Goal: Information Seeking & Learning: Learn about a topic

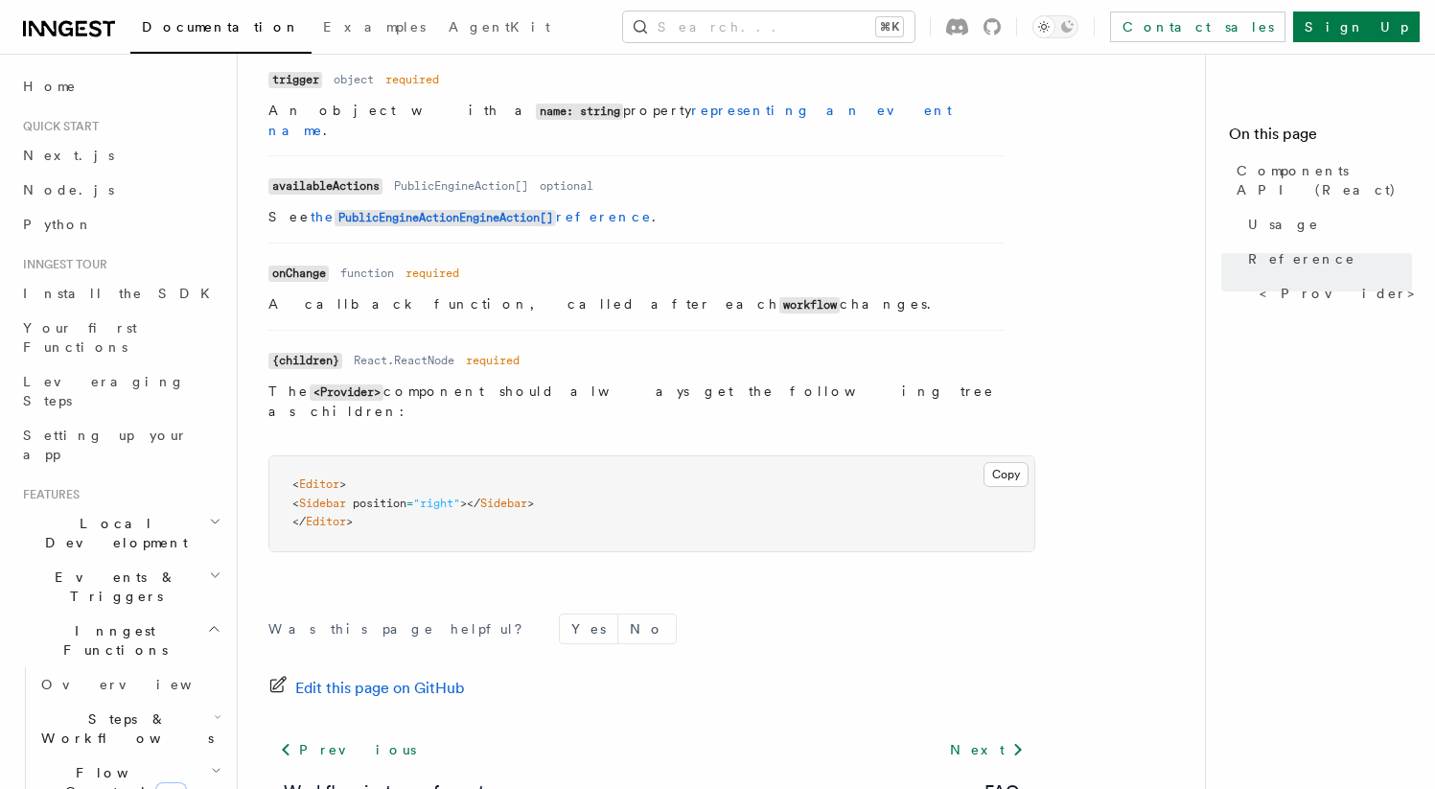
scroll to position [1812, 0]
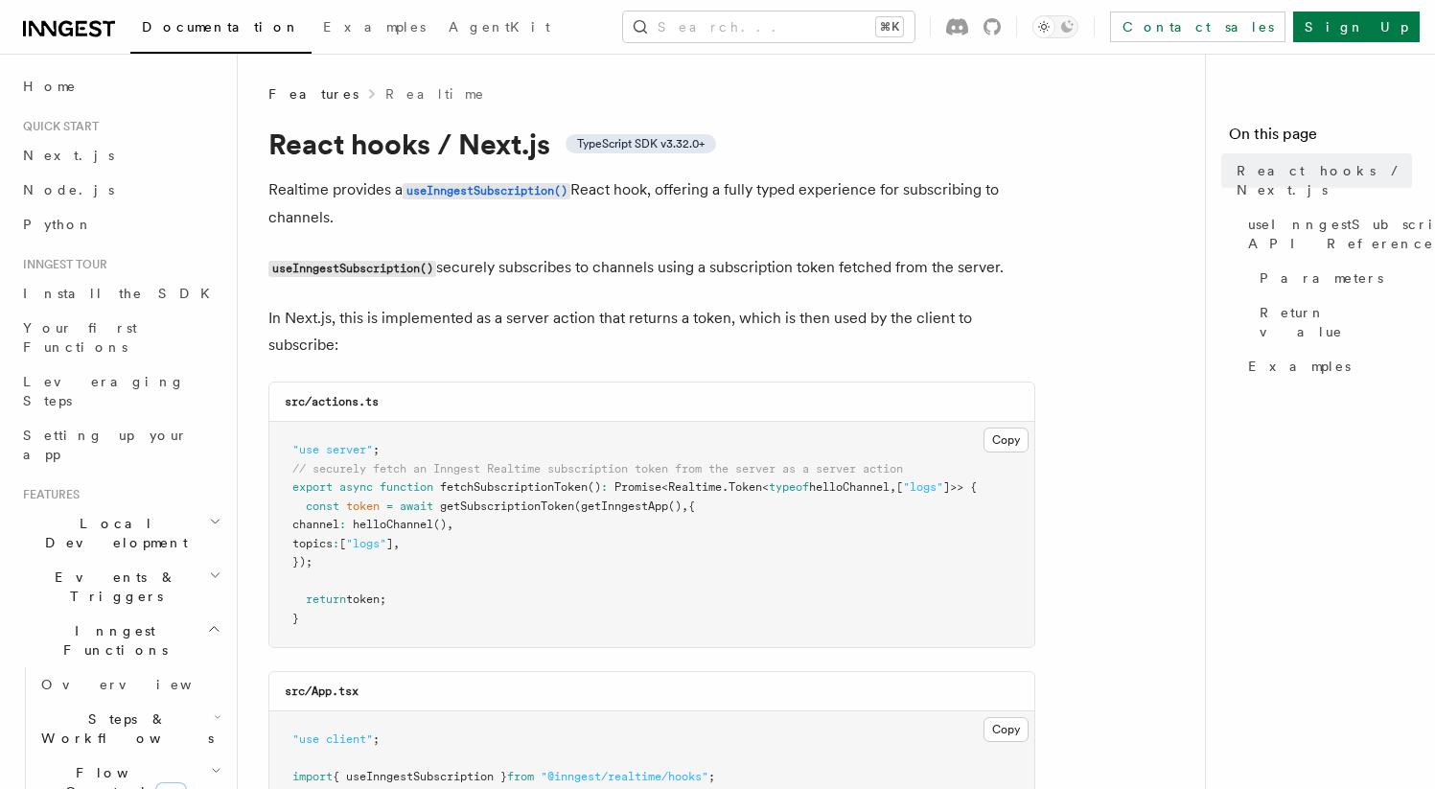
click at [104, 567] on span "Events & Triggers" at bounding box center [112, 586] width 194 height 38
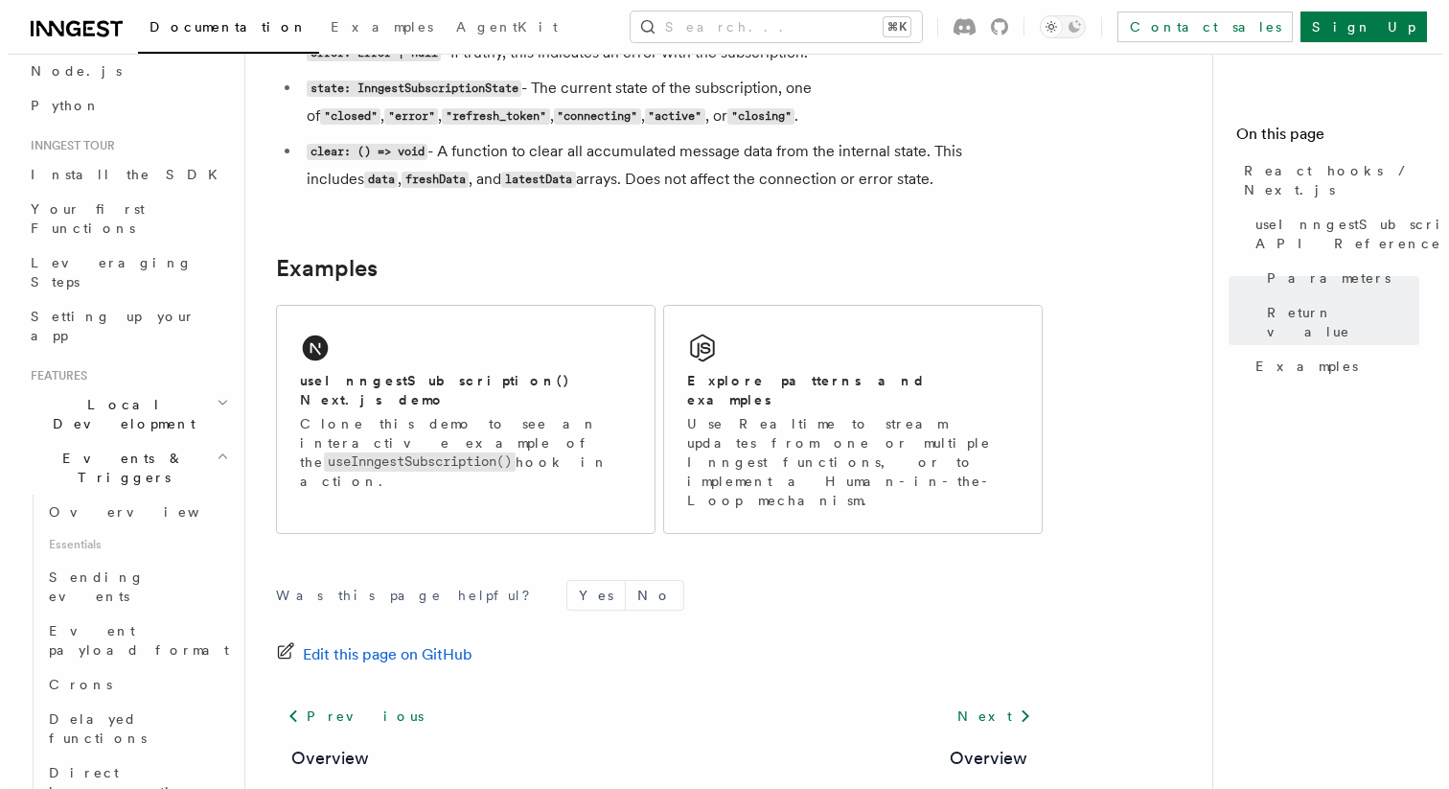
scroll to position [1864, 0]
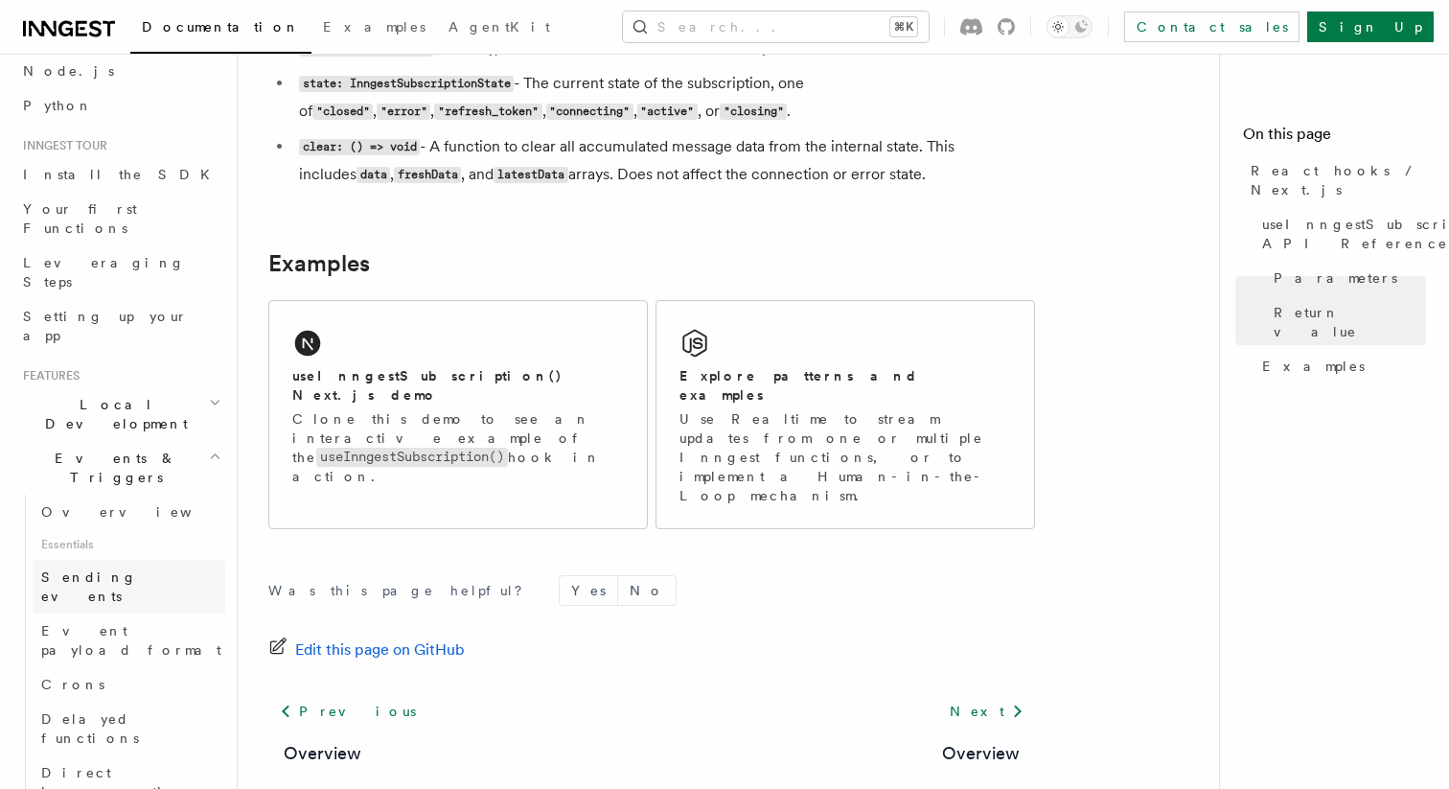
click at [131, 569] on span "Sending events" at bounding box center [89, 586] width 96 height 35
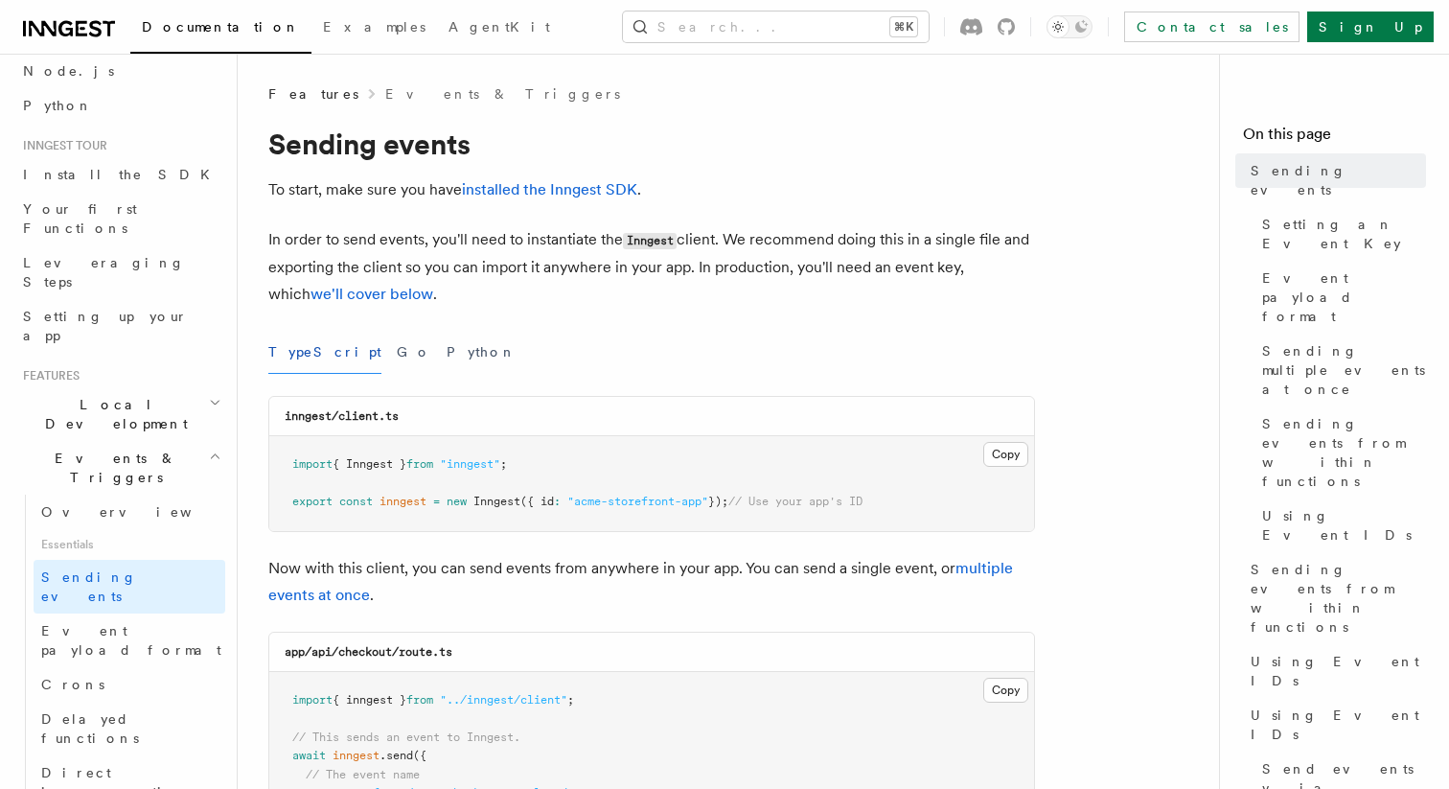
click at [103, 395] on span "Local Development" at bounding box center [112, 414] width 194 height 38
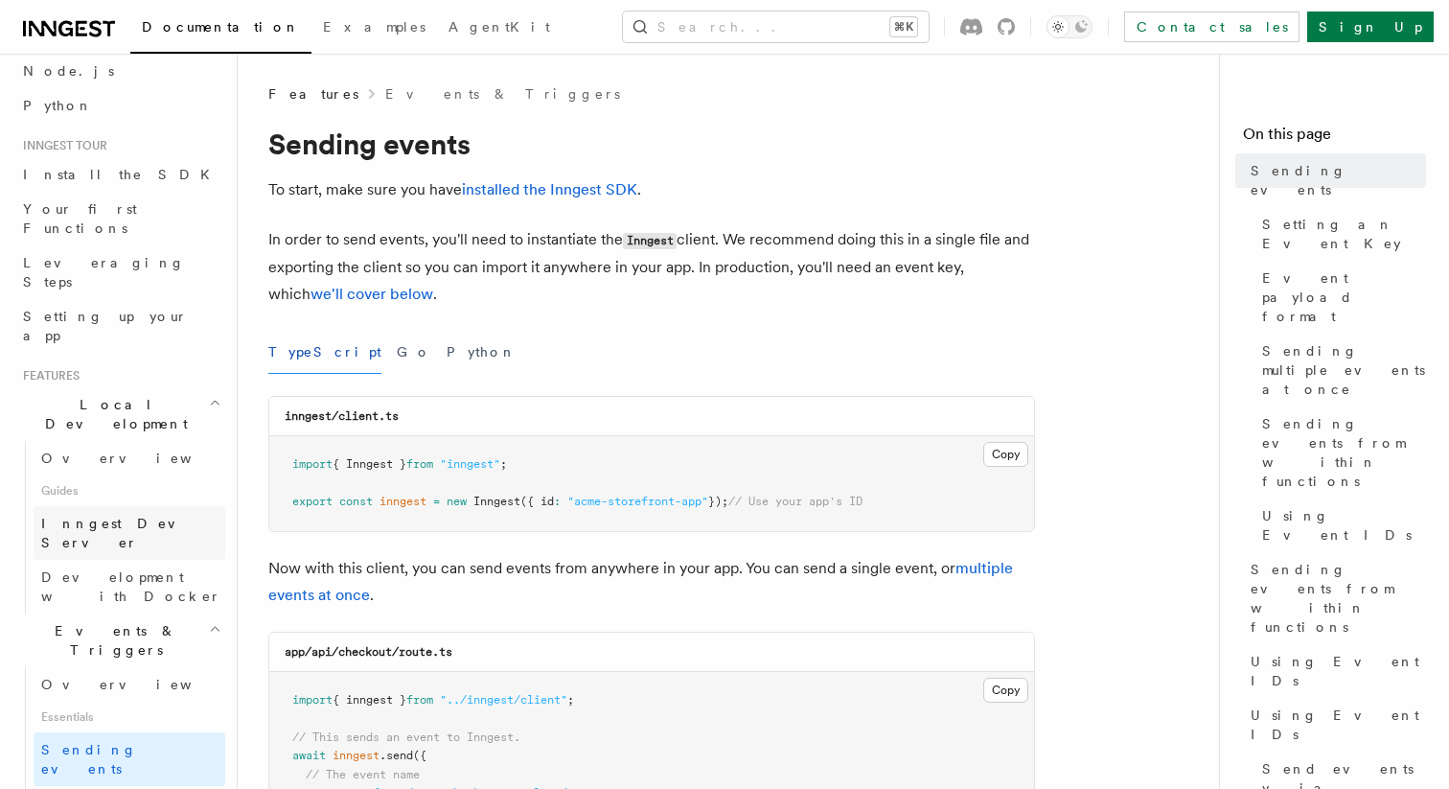
click at [153, 516] on span "Inngest Dev Server" at bounding box center [123, 533] width 164 height 35
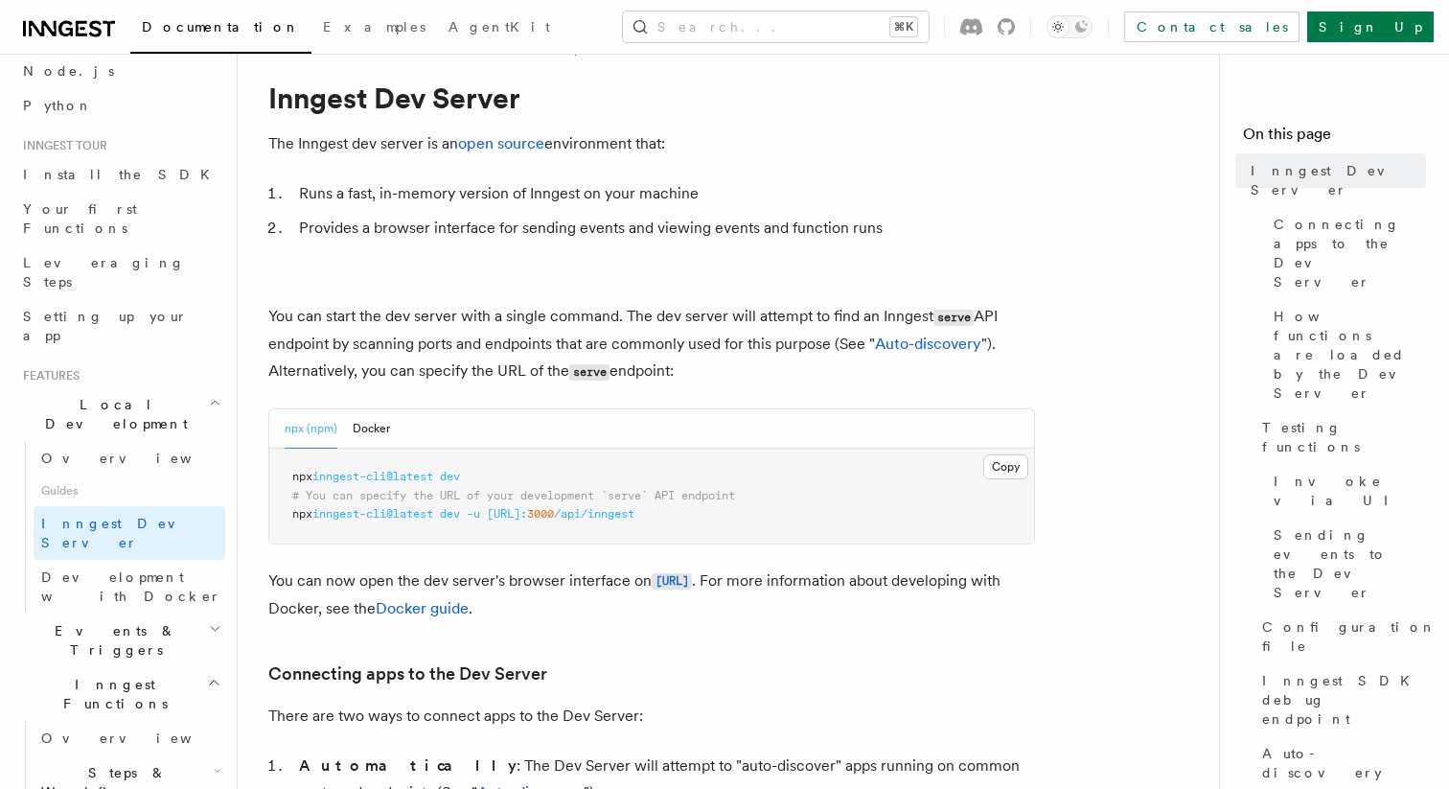
scroll to position [51, 0]
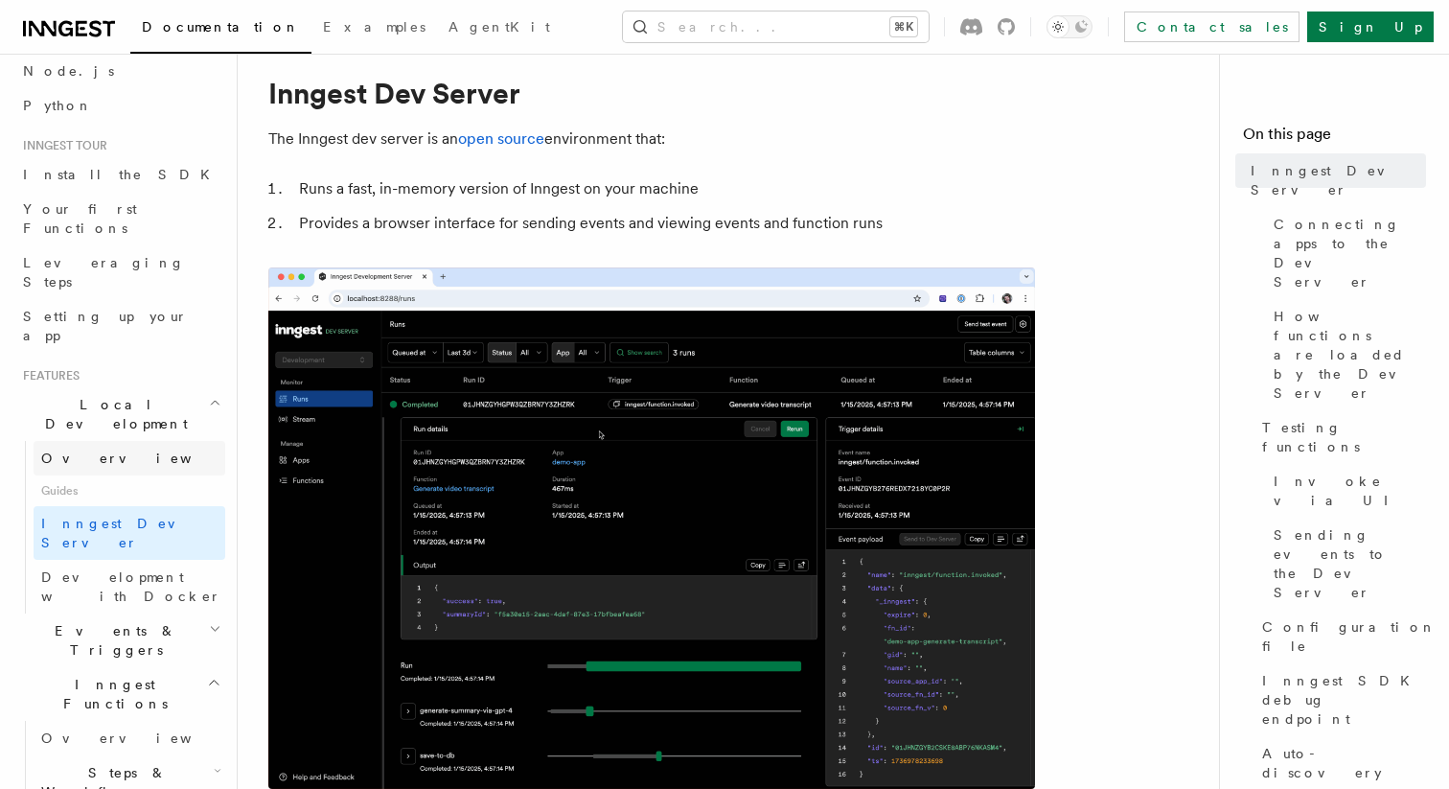
click at [127, 441] on link "Overview" at bounding box center [130, 458] width 192 height 35
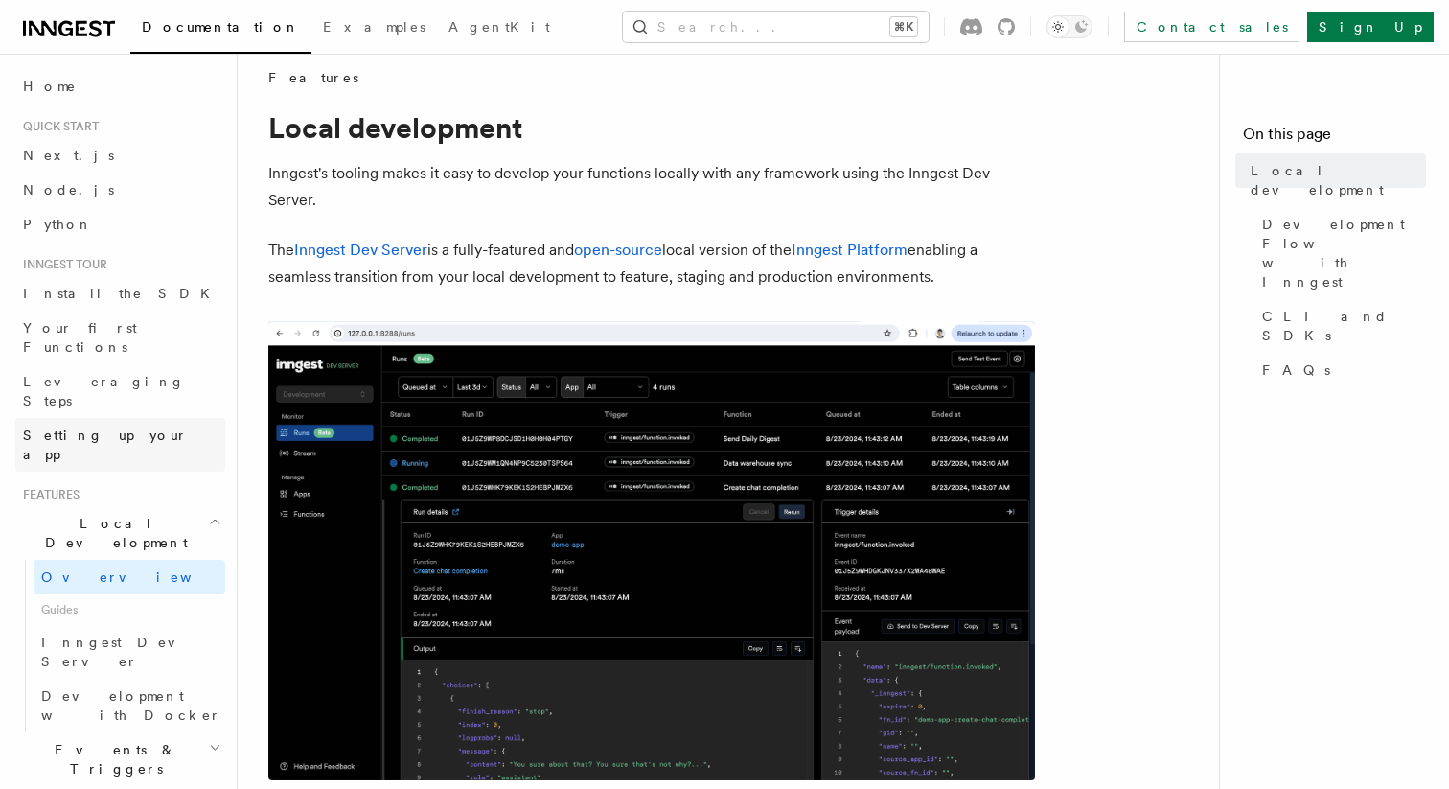
click at [75, 427] on span "Setting up your app" at bounding box center [105, 444] width 165 height 35
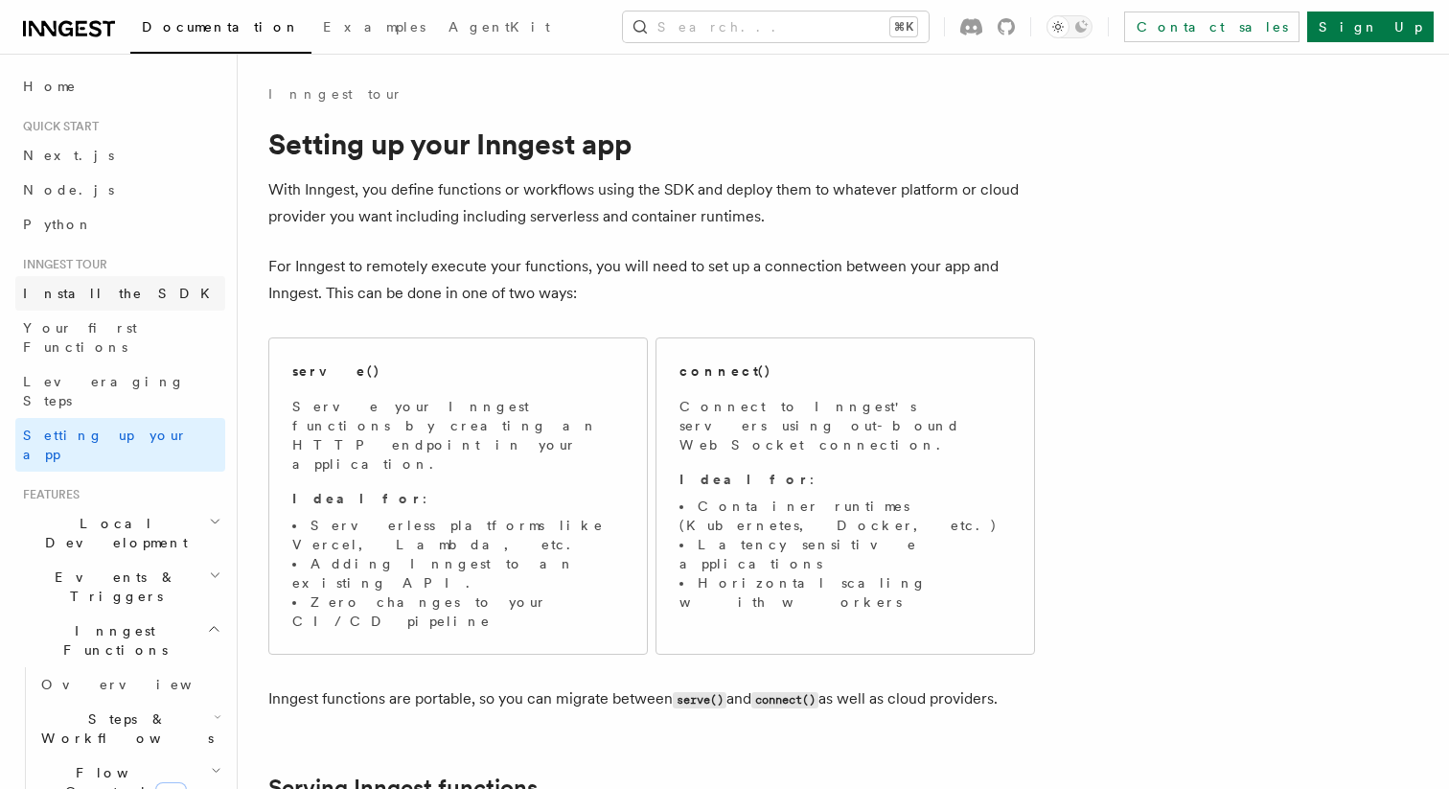
click at [117, 290] on link "Install the SDK" at bounding box center [120, 293] width 210 height 35
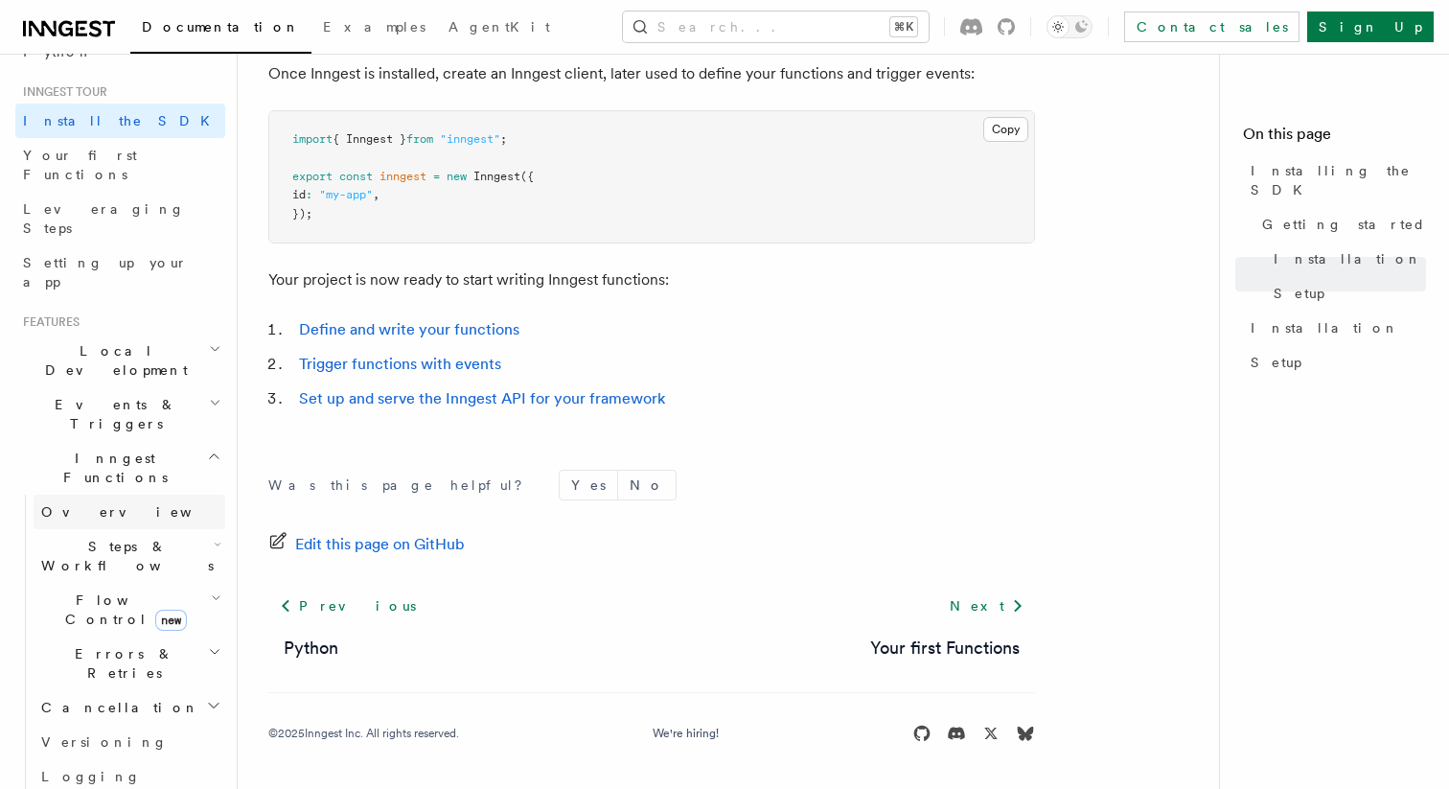
scroll to position [136, 0]
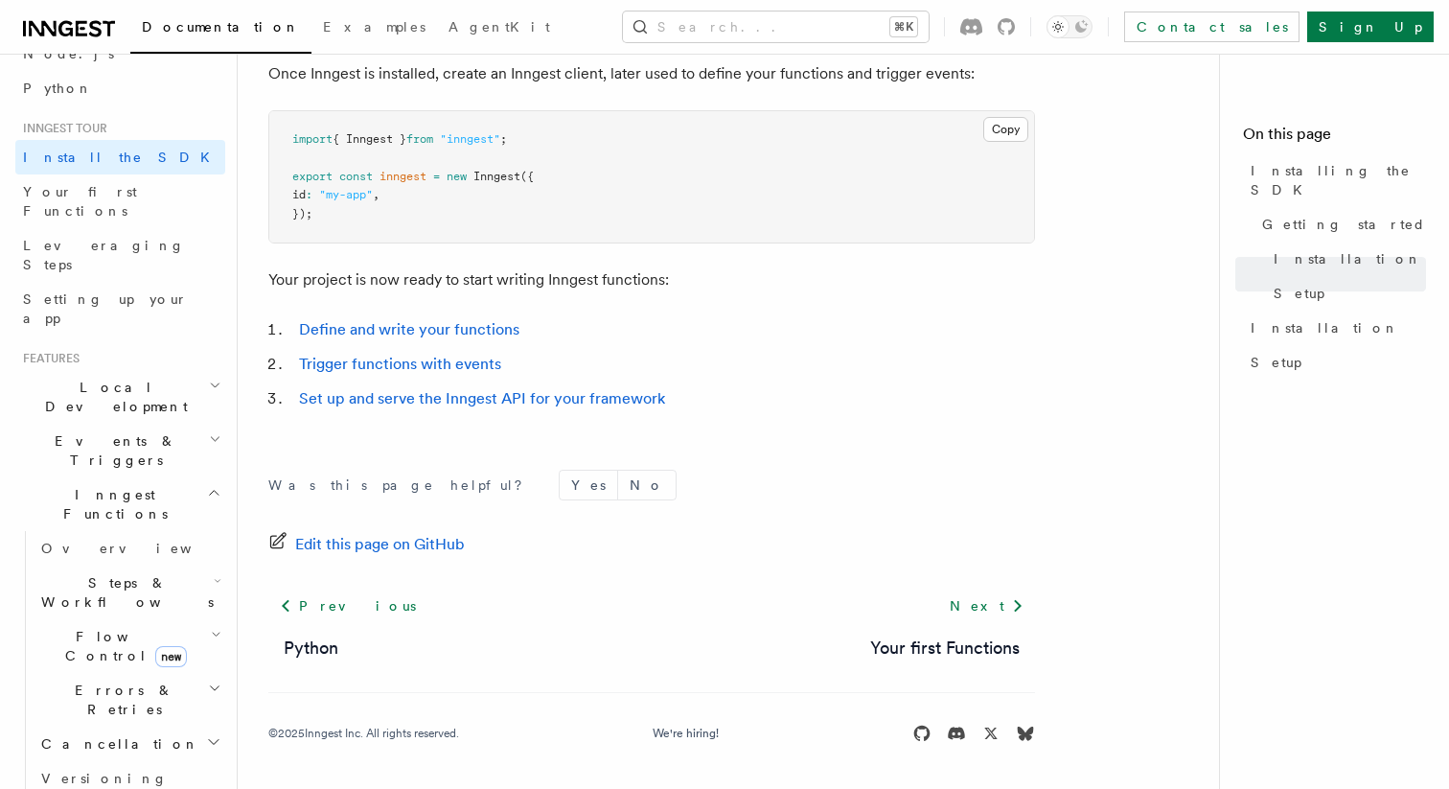
click at [104, 351] on h2 "Features" at bounding box center [120, 358] width 210 height 15
click at [104, 378] on span "Local Development" at bounding box center [112, 397] width 194 height 38
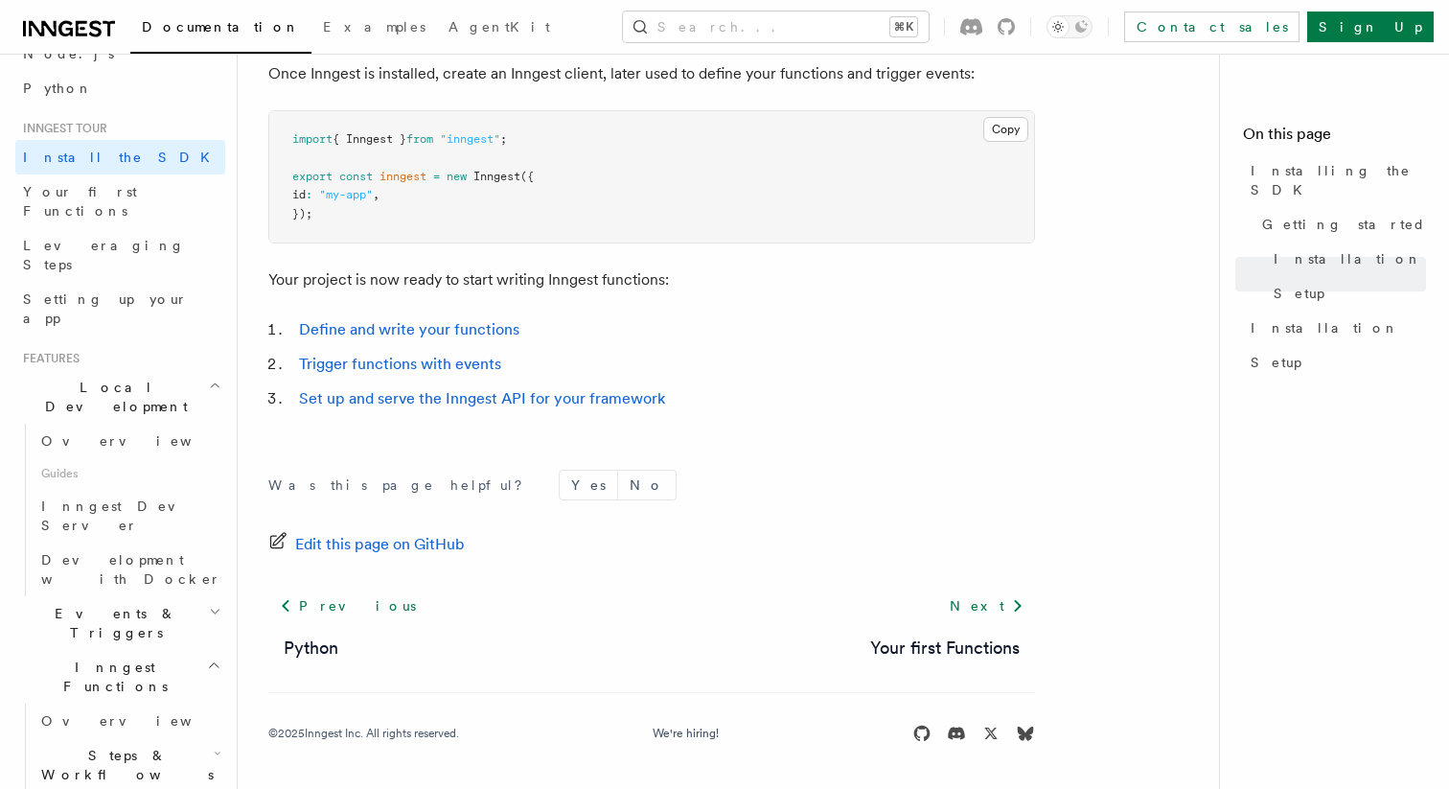
click at [104, 378] on span "Local Development" at bounding box center [112, 397] width 194 height 38
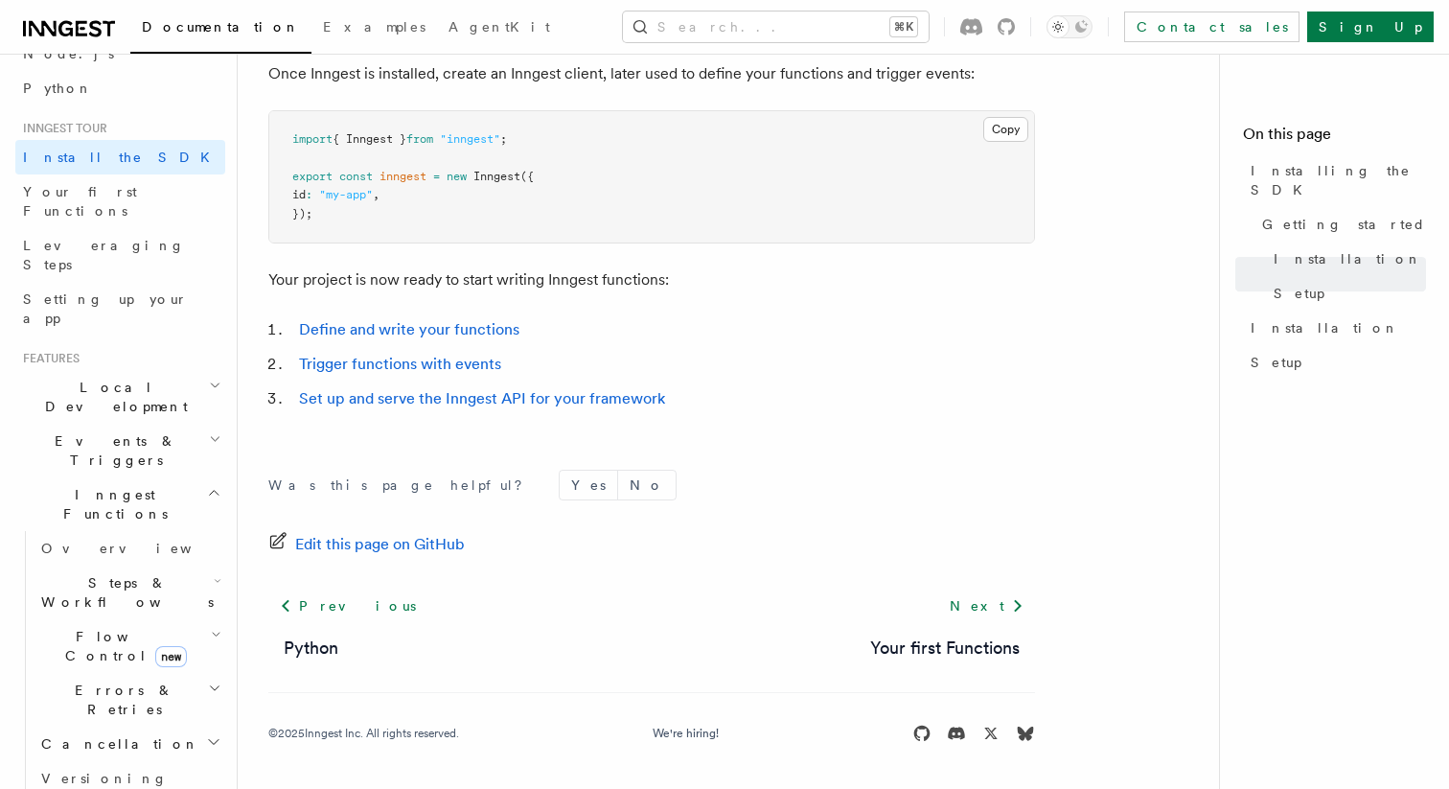
click at [102, 431] on span "Events & Triggers" at bounding box center [112, 450] width 194 height 38
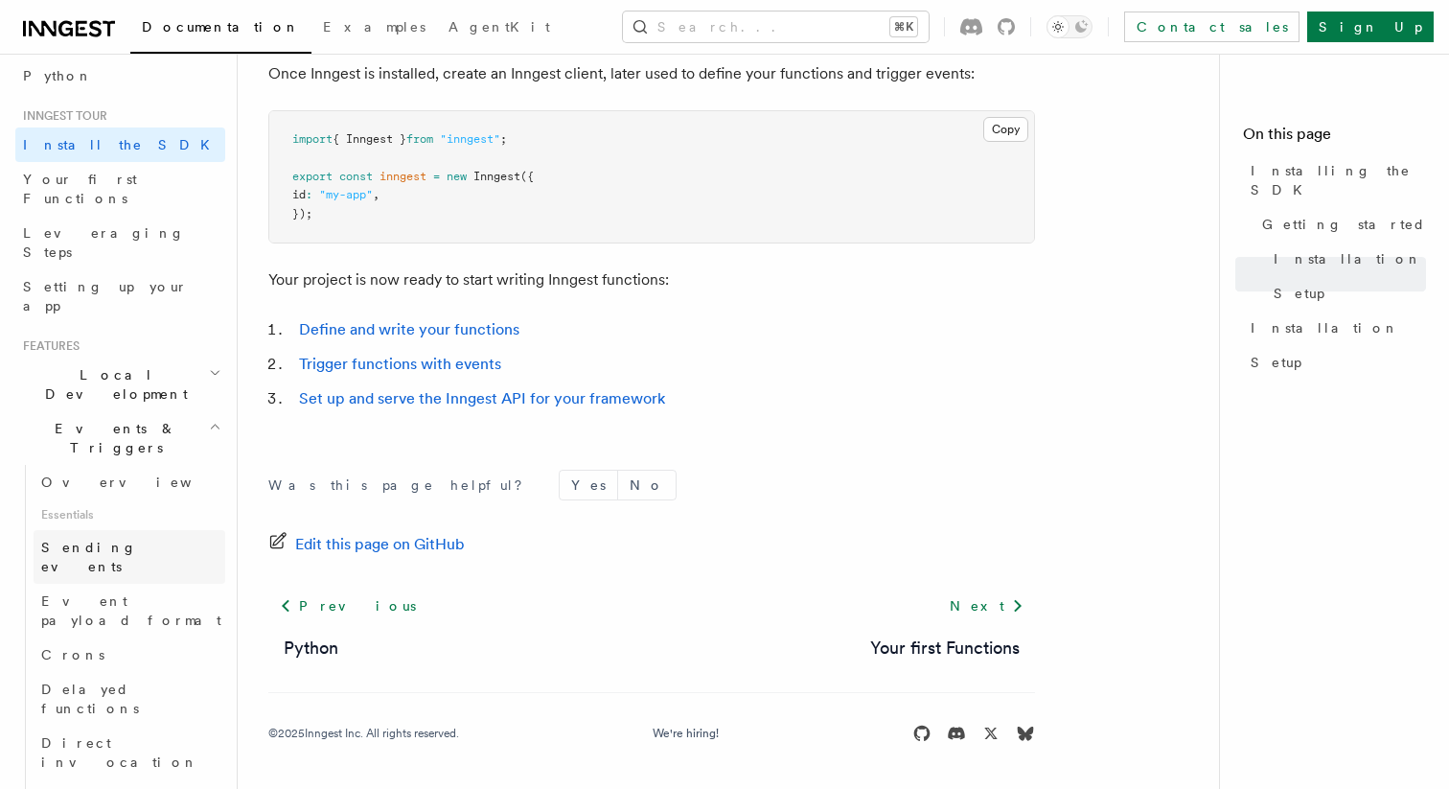
scroll to position [147, 0]
click at [127, 541] on span "Sending events" at bounding box center [89, 558] width 96 height 35
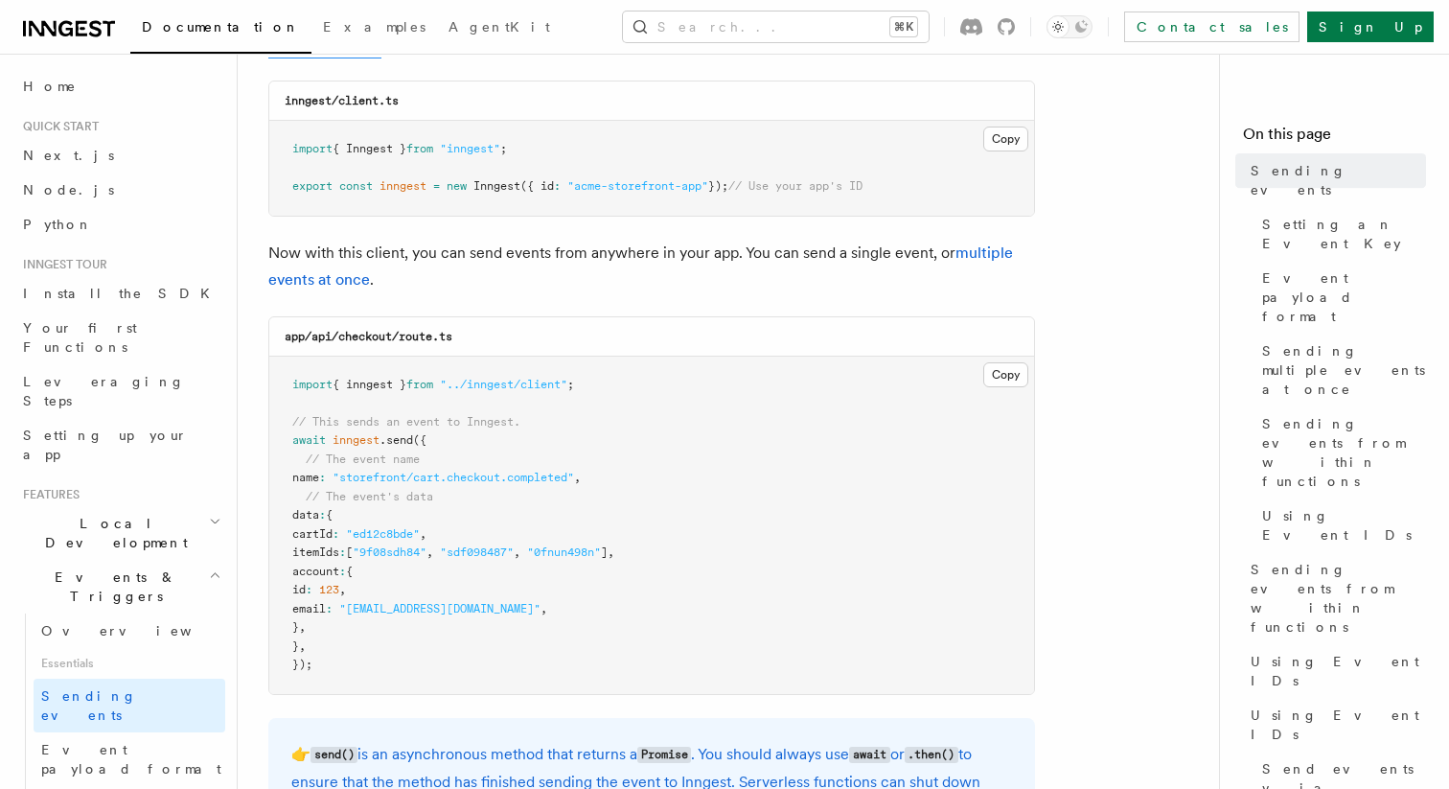
scroll to position [805, 0]
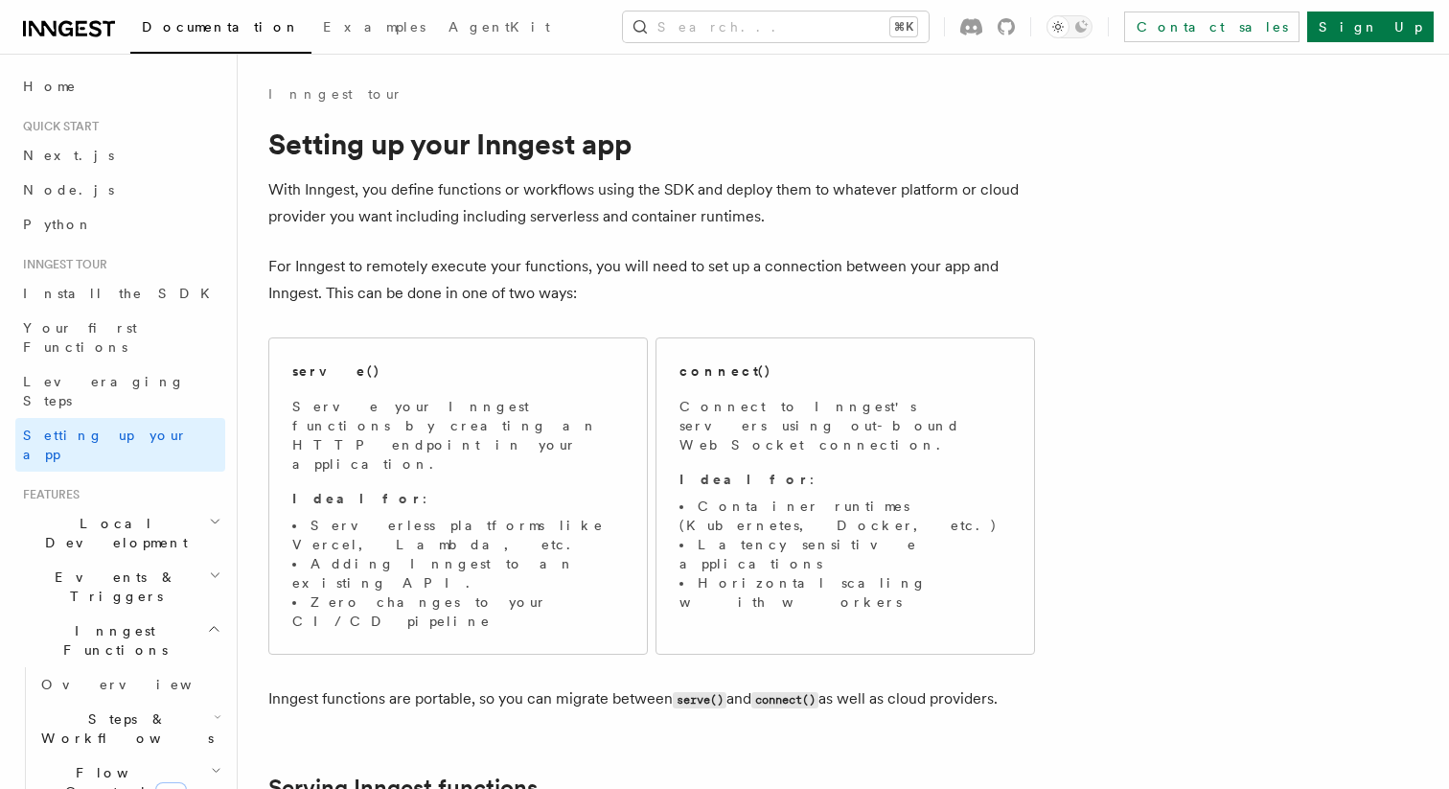
scroll to position [16, 0]
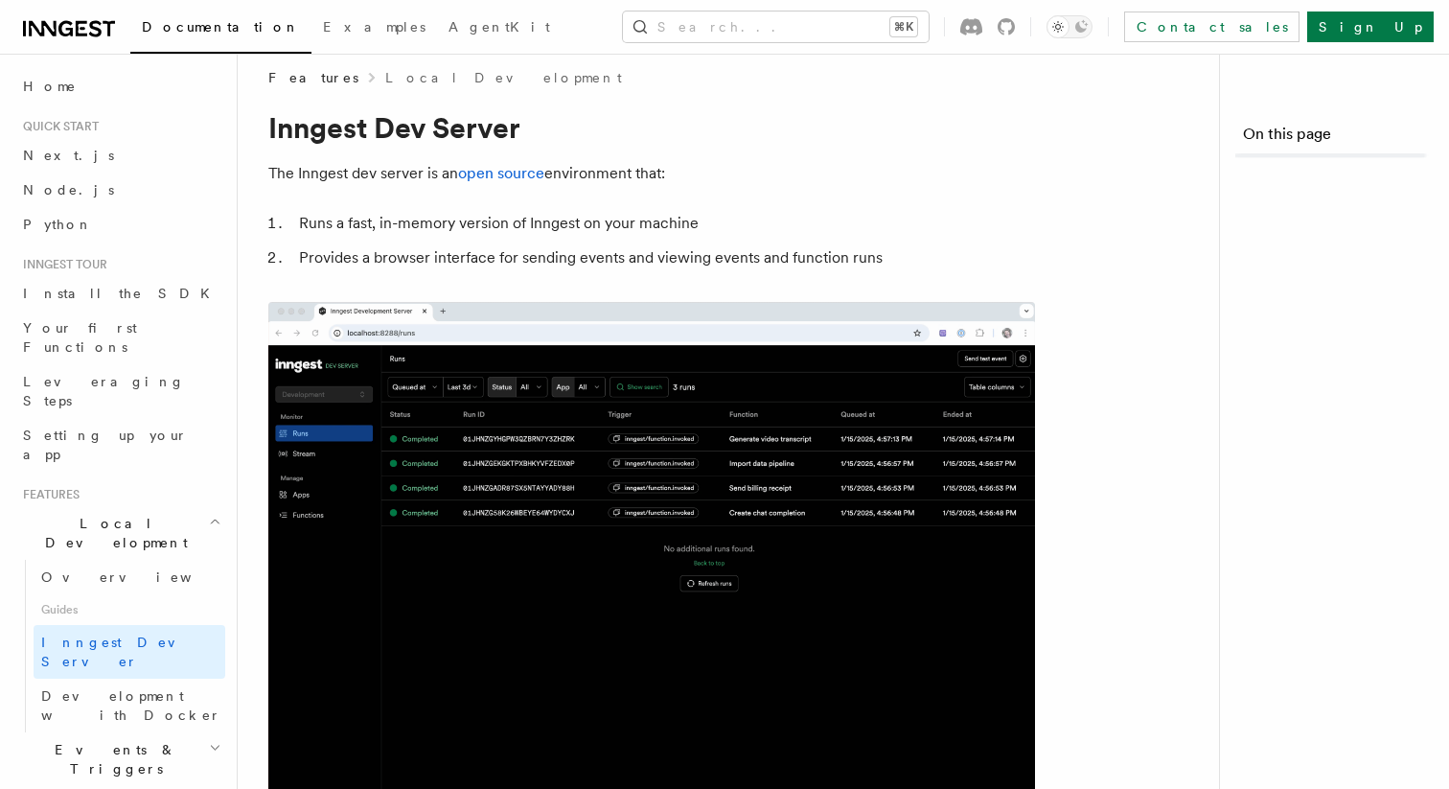
scroll to position [51, 0]
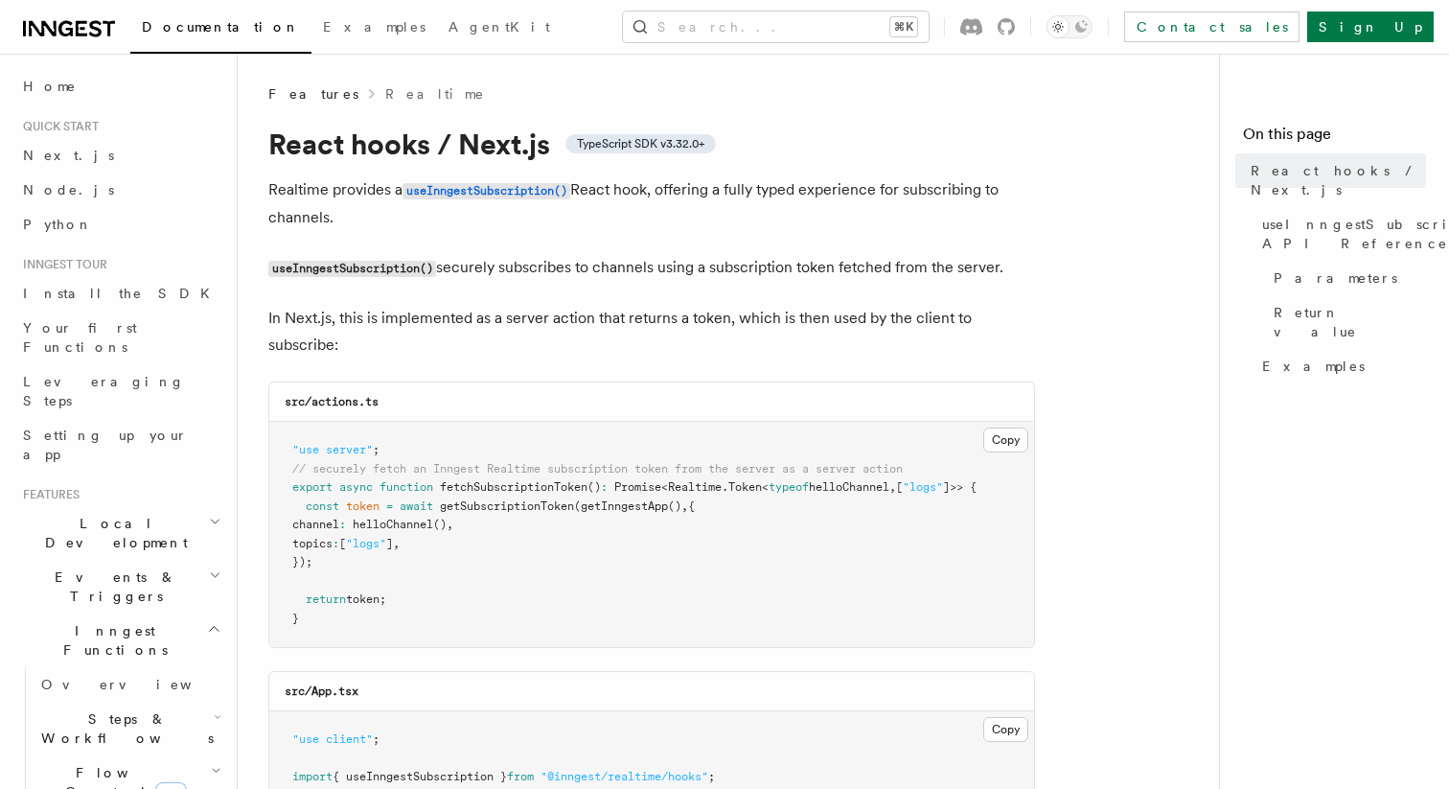
click at [369, 127] on h1 "React hooks / Next.js TypeScript SDK v3.32.0+" at bounding box center [651, 144] width 767 height 35
click at [87, 161] on link "Next.js" at bounding box center [120, 155] width 210 height 35
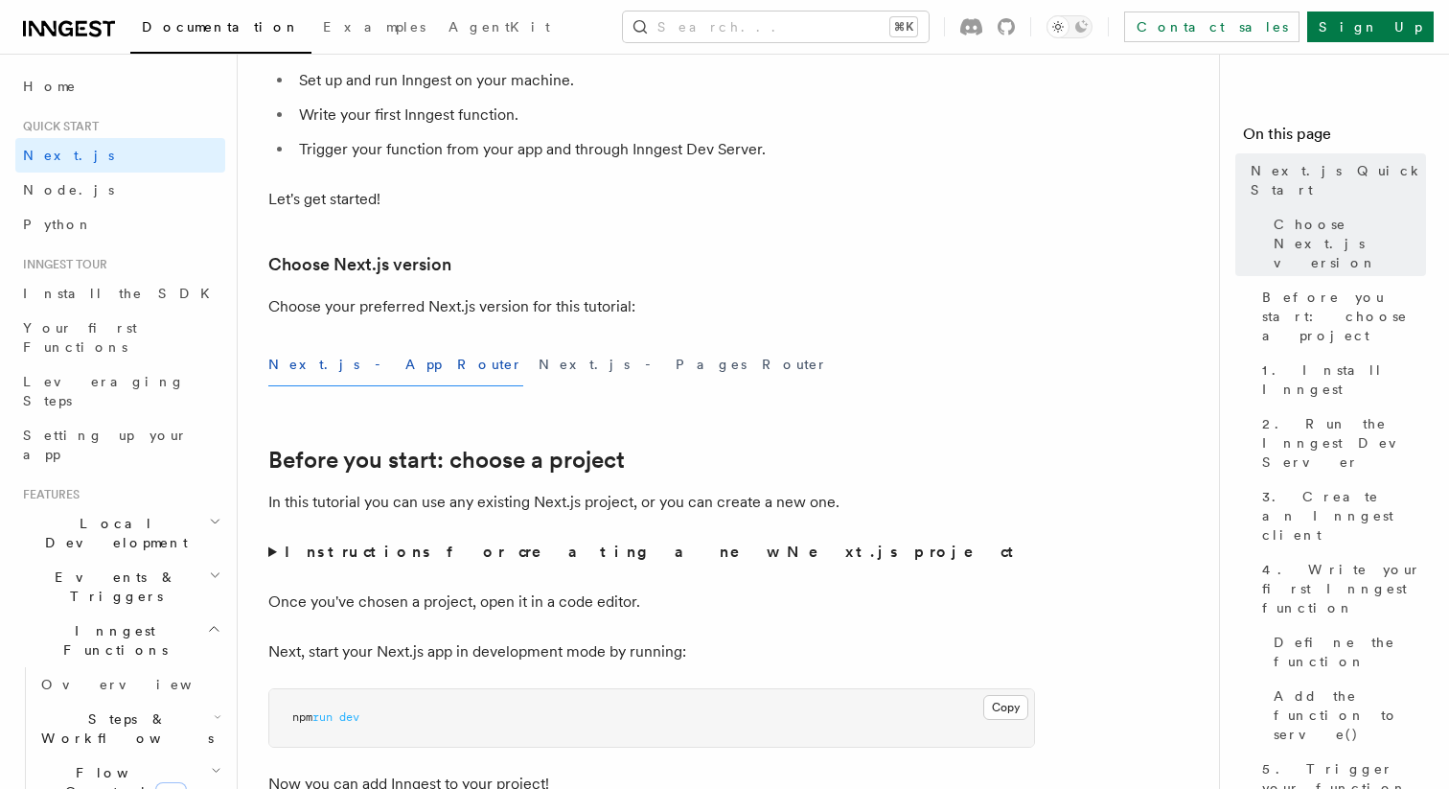
scroll to position [313, 0]
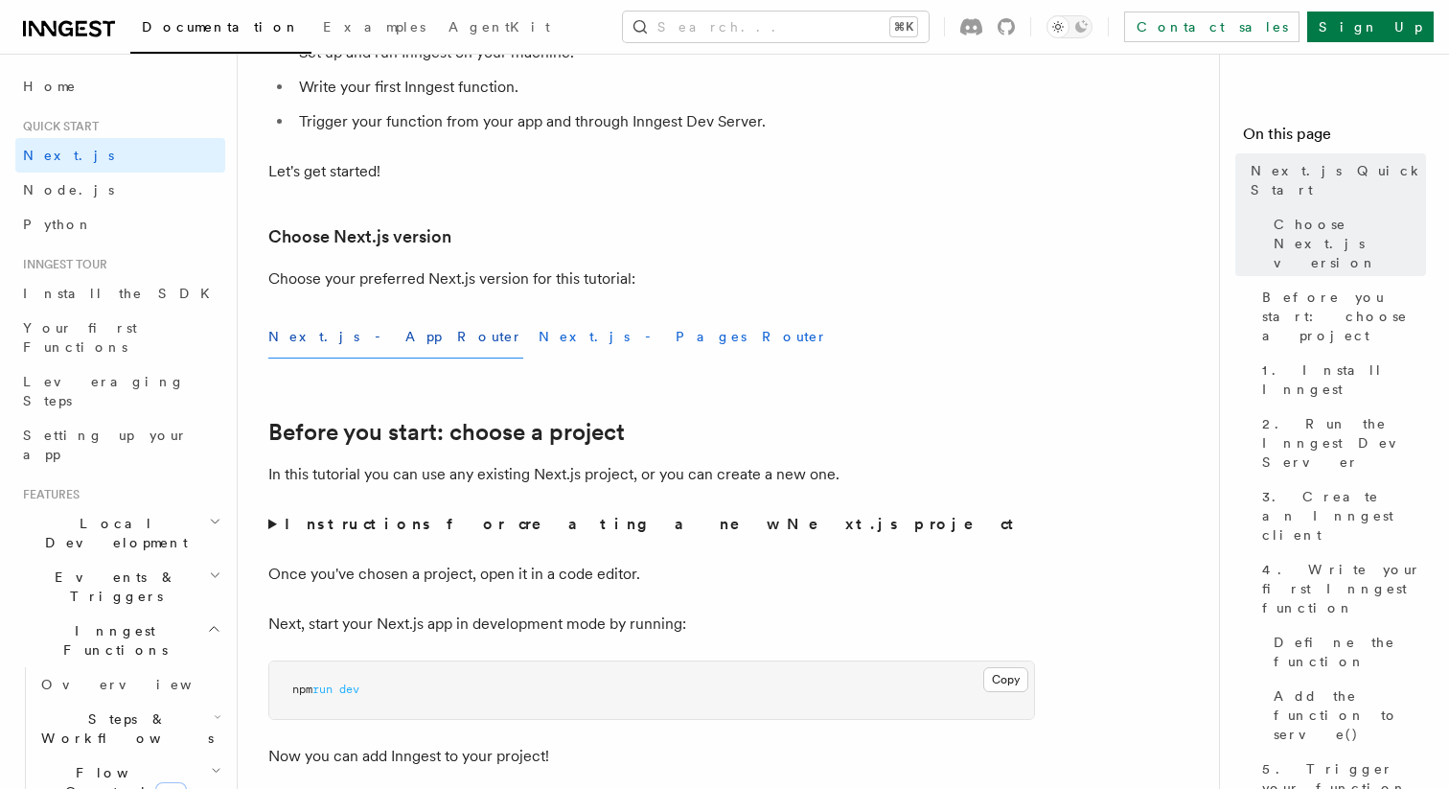
click at [539, 347] on button "Next.js - Pages Router" at bounding box center [683, 336] width 289 height 43
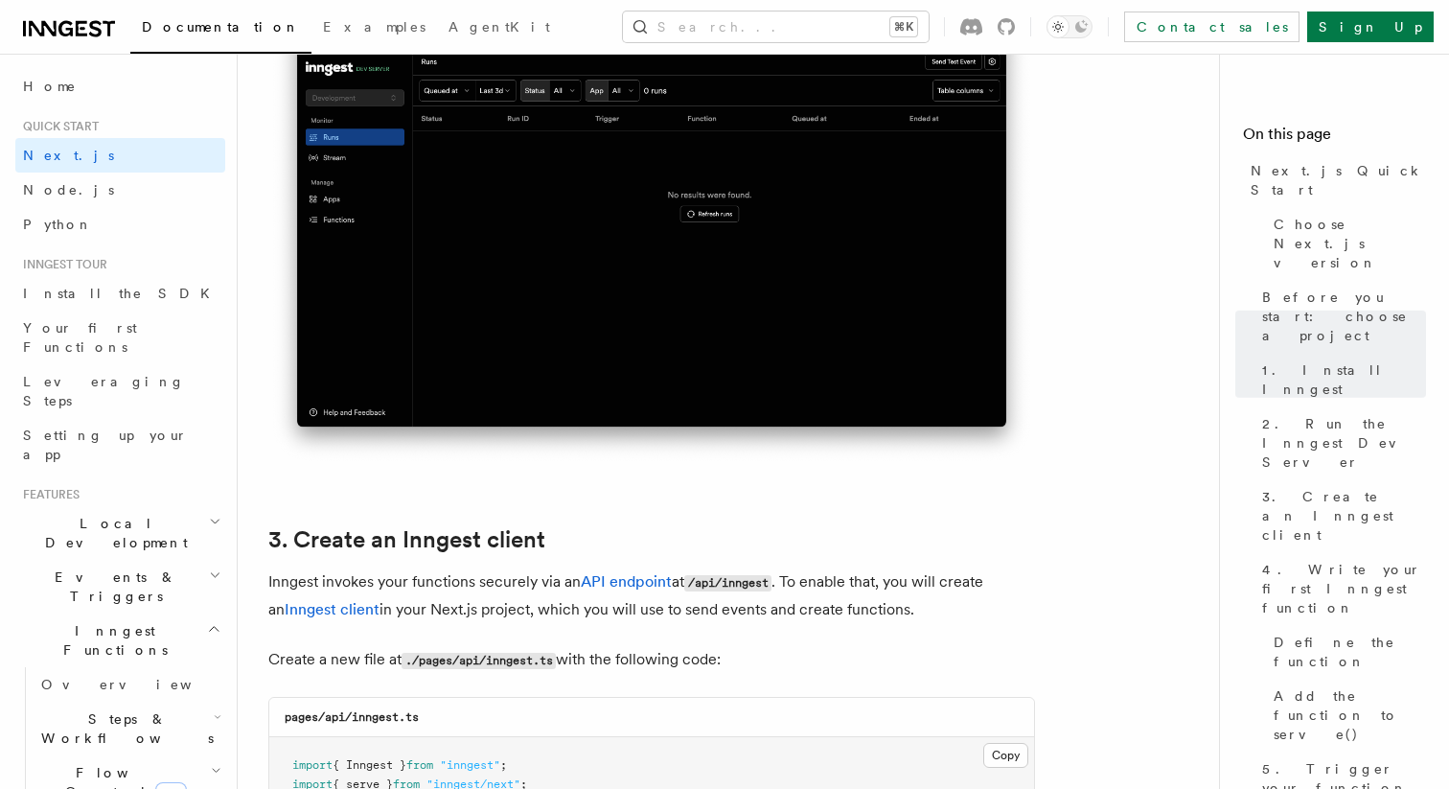
scroll to position [2103, 0]
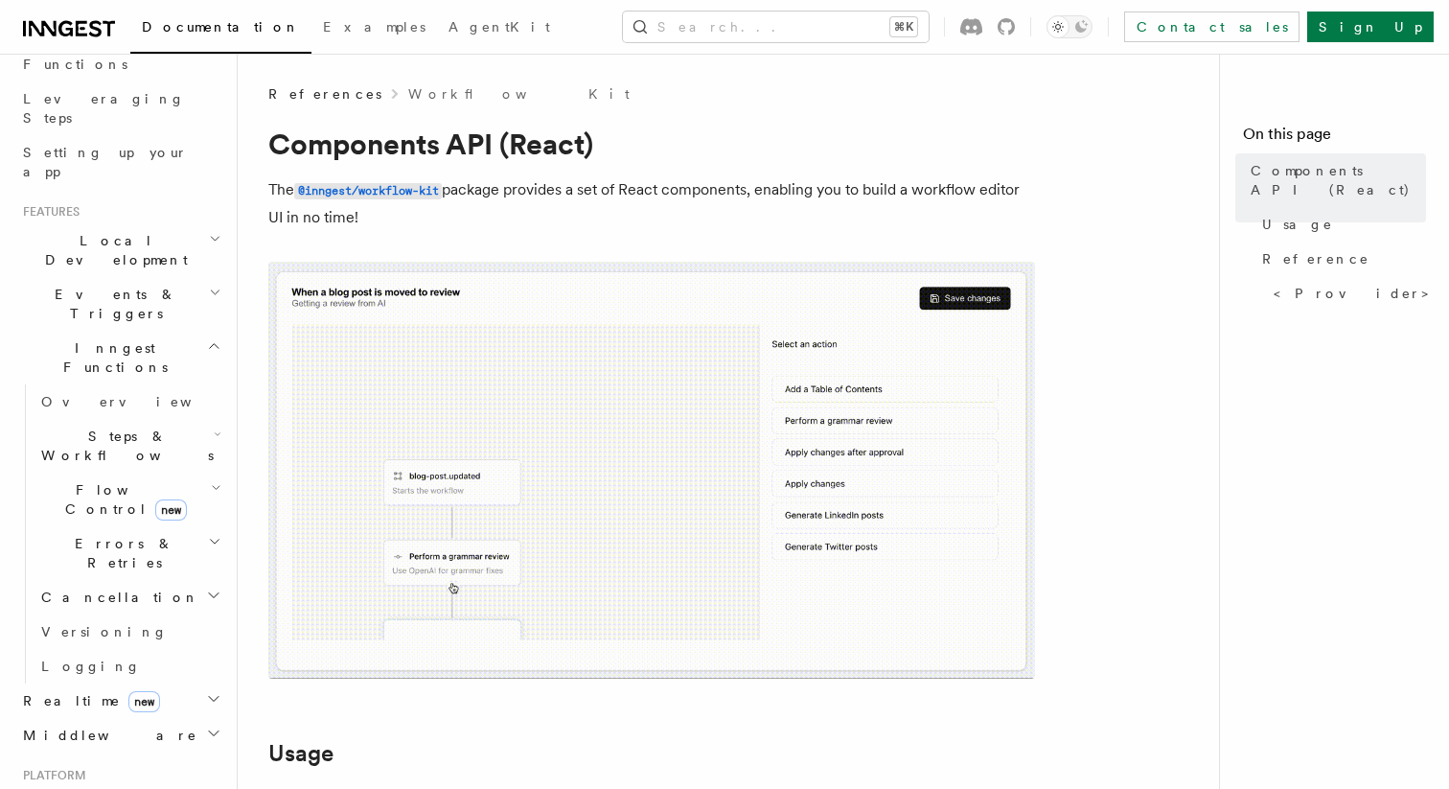
scroll to position [275, 0]
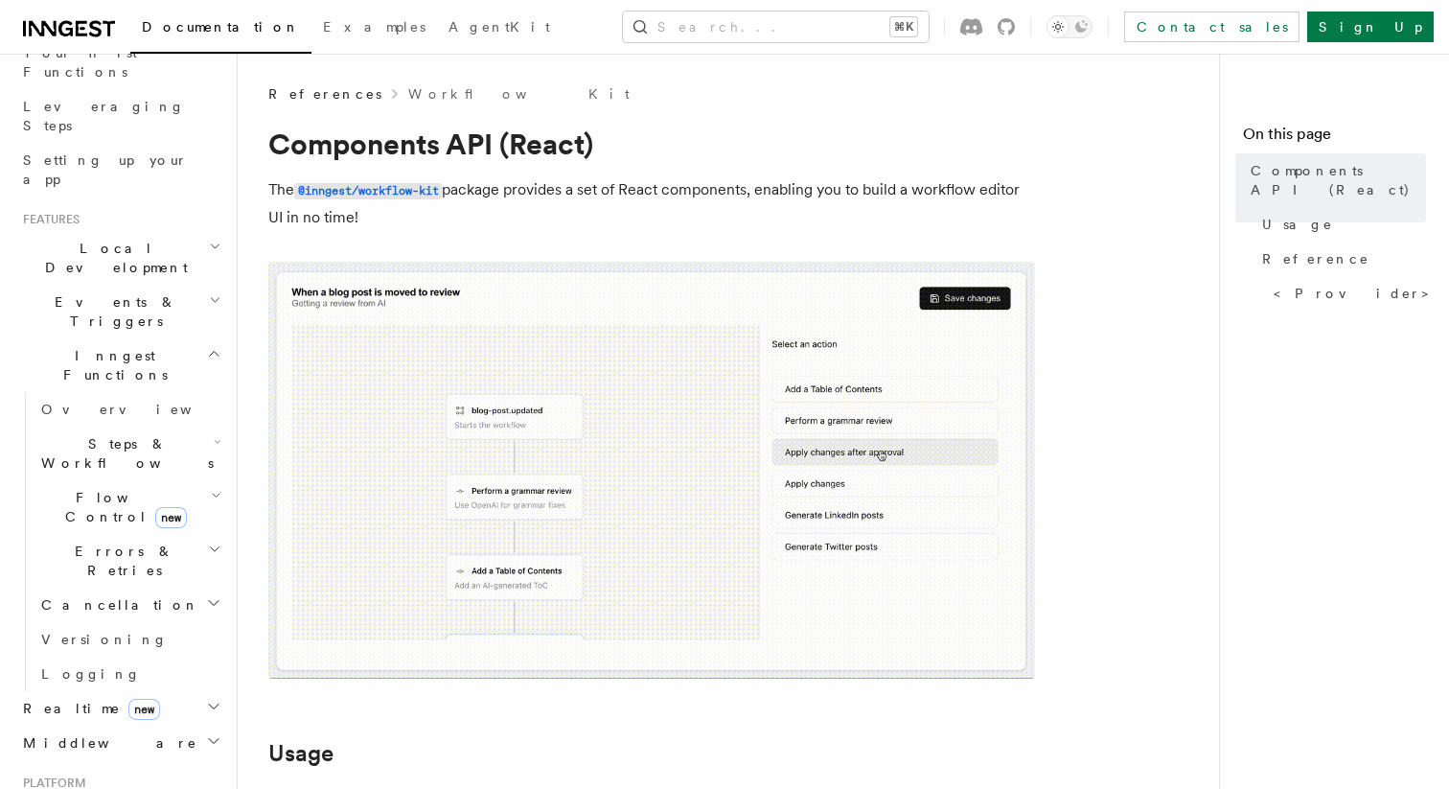
click at [161, 285] on h2 "Events & Triggers" at bounding box center [120, 312] width 210 height 54
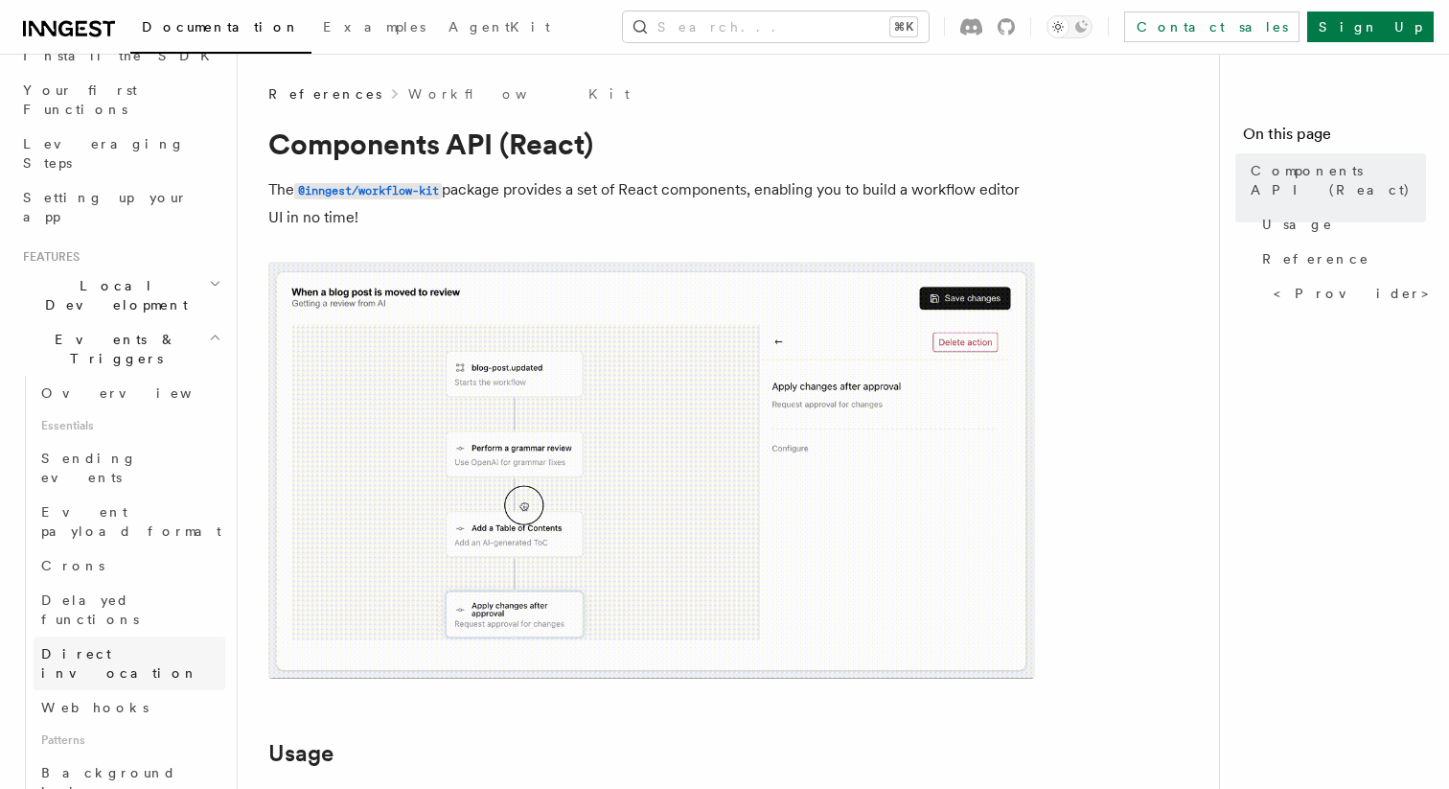
scroll to position [0, 0]
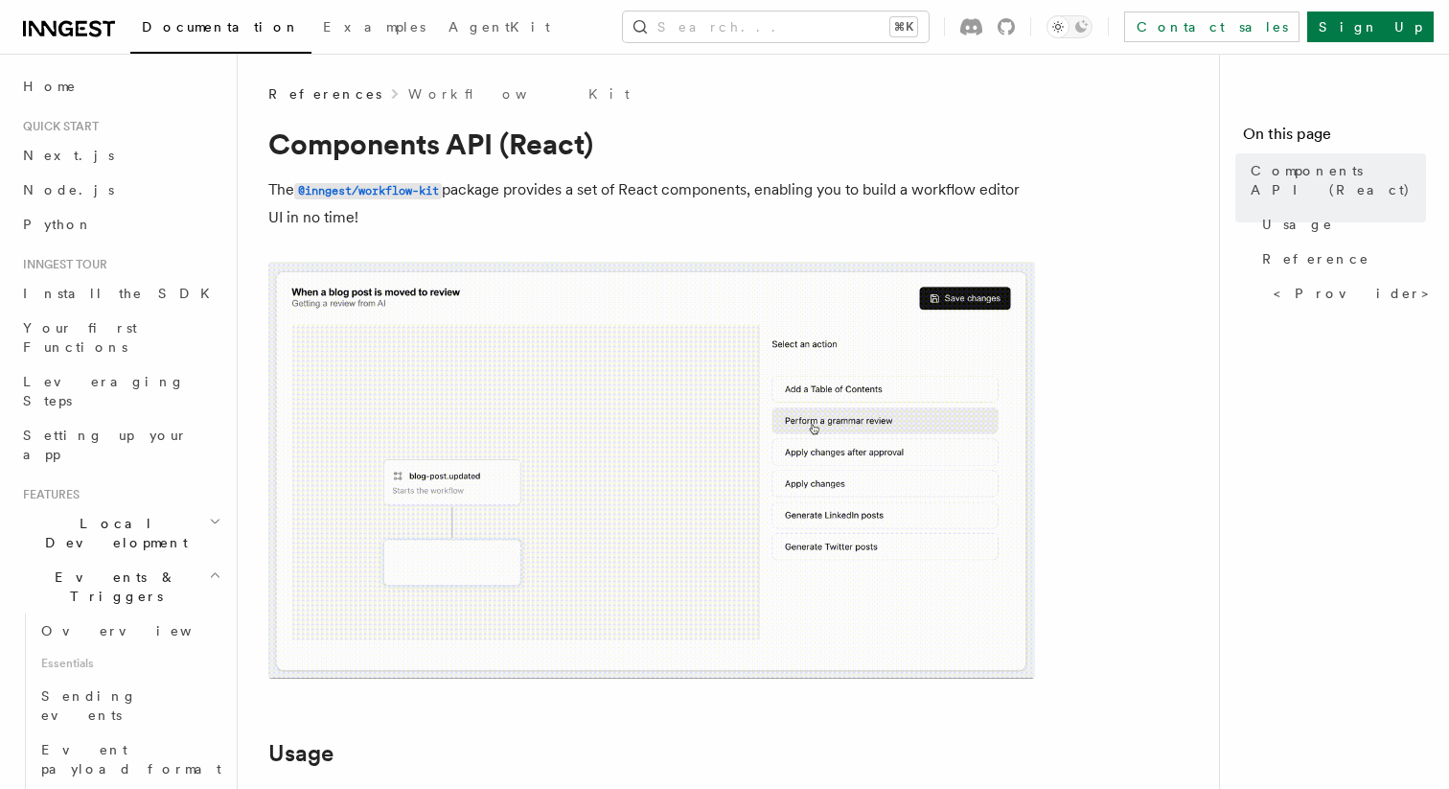
click at [73, 567] on span "Events & Triggers" at bounding box center [112, 586] width 194 height 38
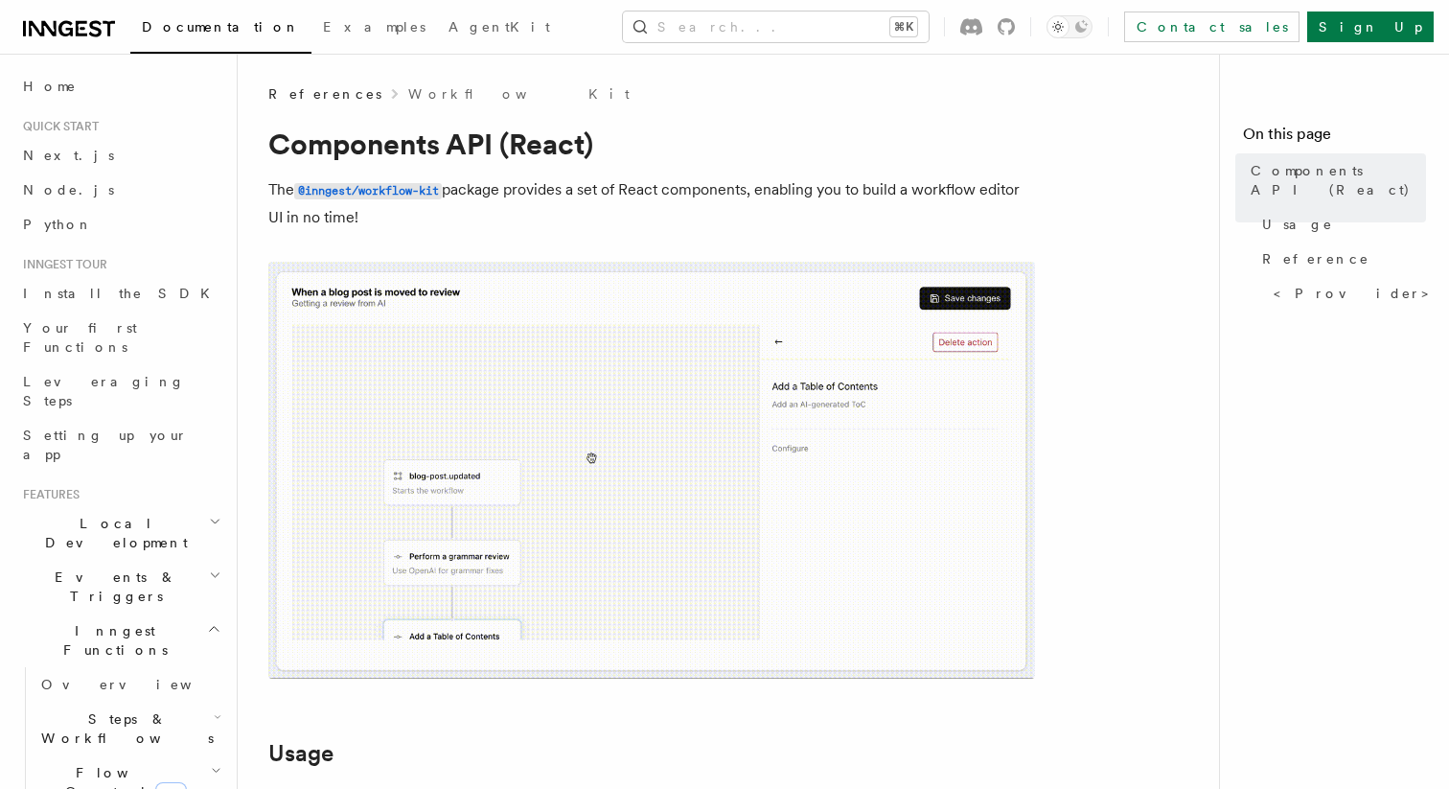
click at [73, 567] on span "Events & Triggers" at bounding box center [112, 586] width 194 height 38
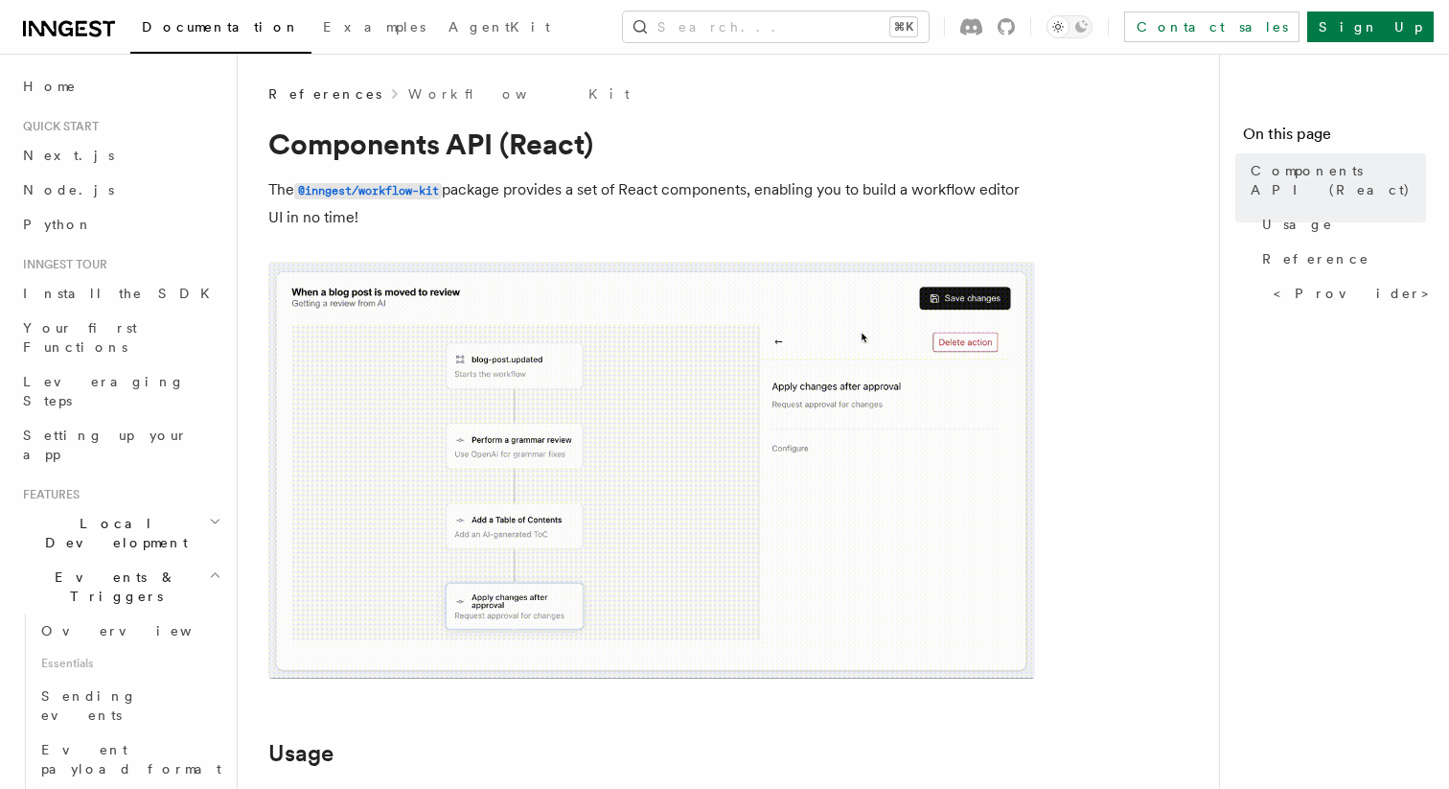
click at [72, 567] on span "Events & Triggers" at bounding box center [112, 586] width 194 height 38
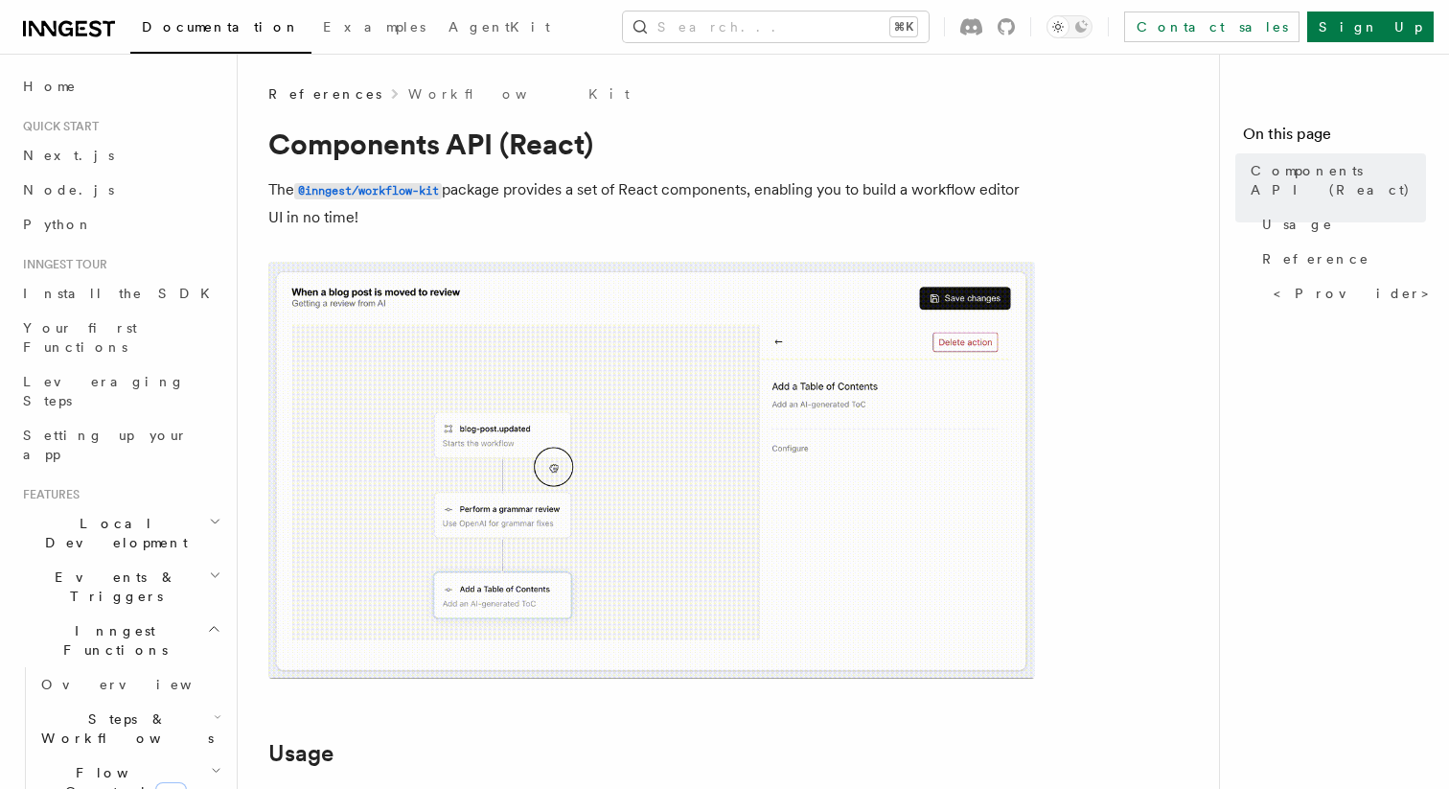
click at [87, 514] on span "Local Development" at bounding box center [112, 533] width 194 height 38
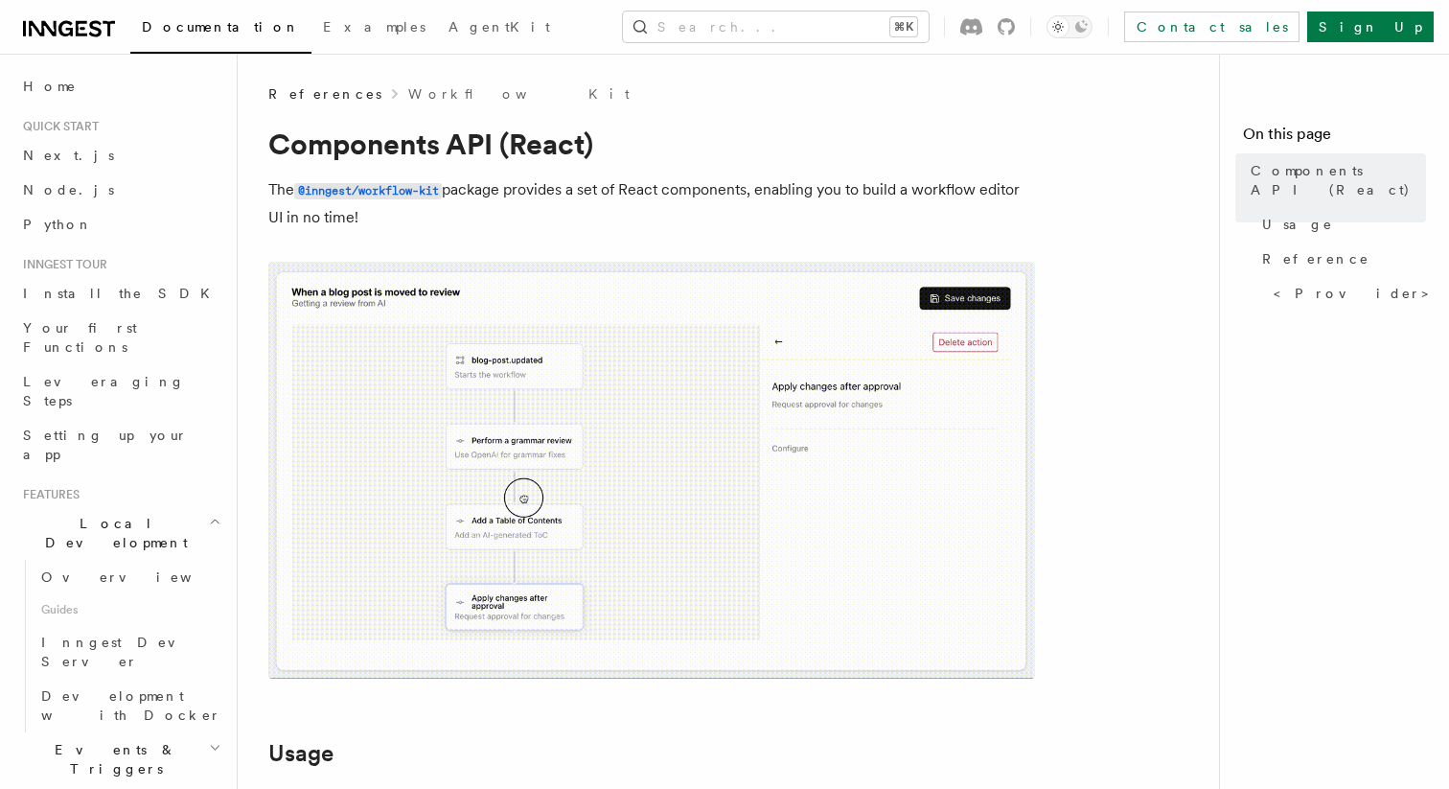
click at [86, 514] on span "Local Development" at bounding box center [112, 533] width 194 height 38
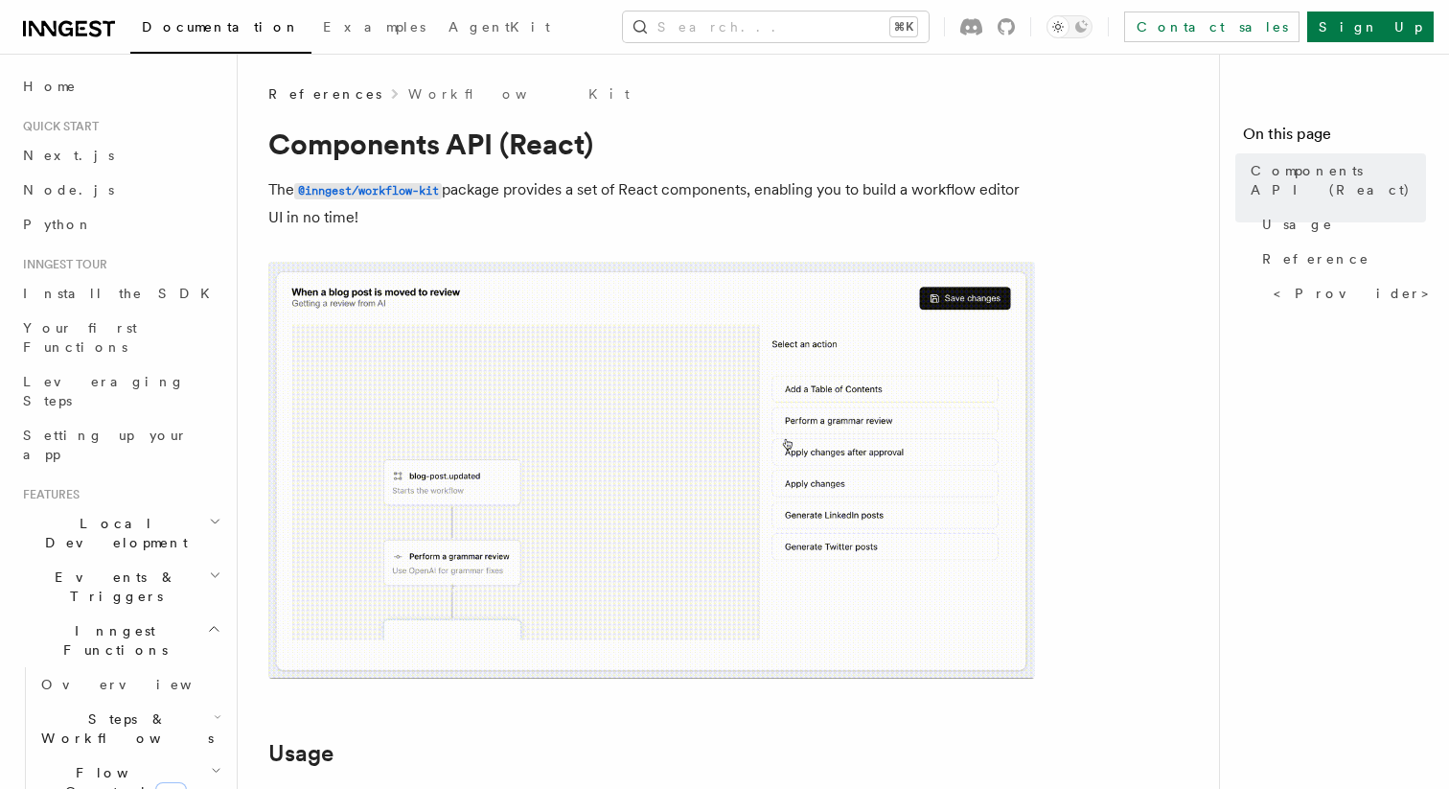
click at [66, 560] on h2 "Events & Triggers" at bounding box center [120, 587] width 210 height 54
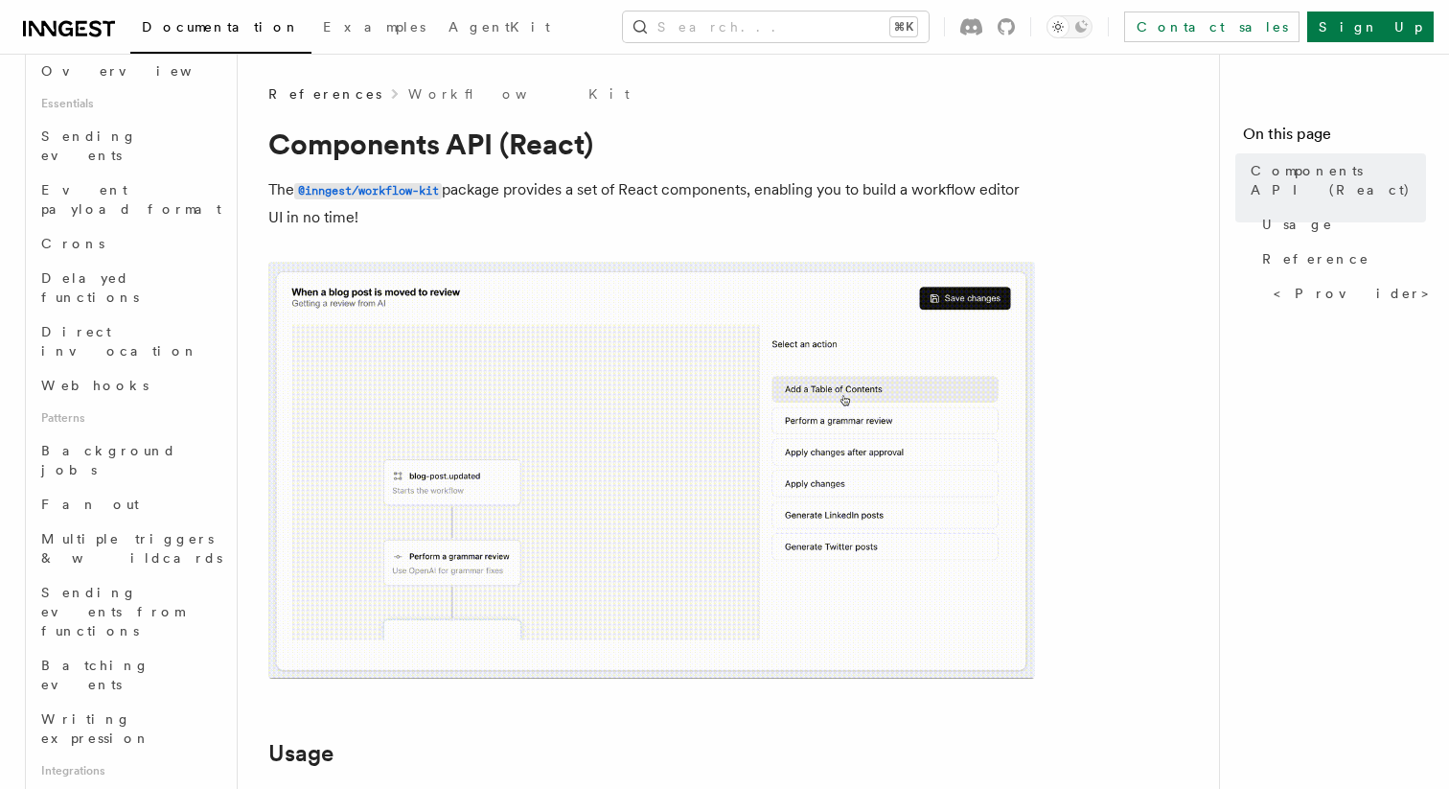
scroll to position [574, 0]
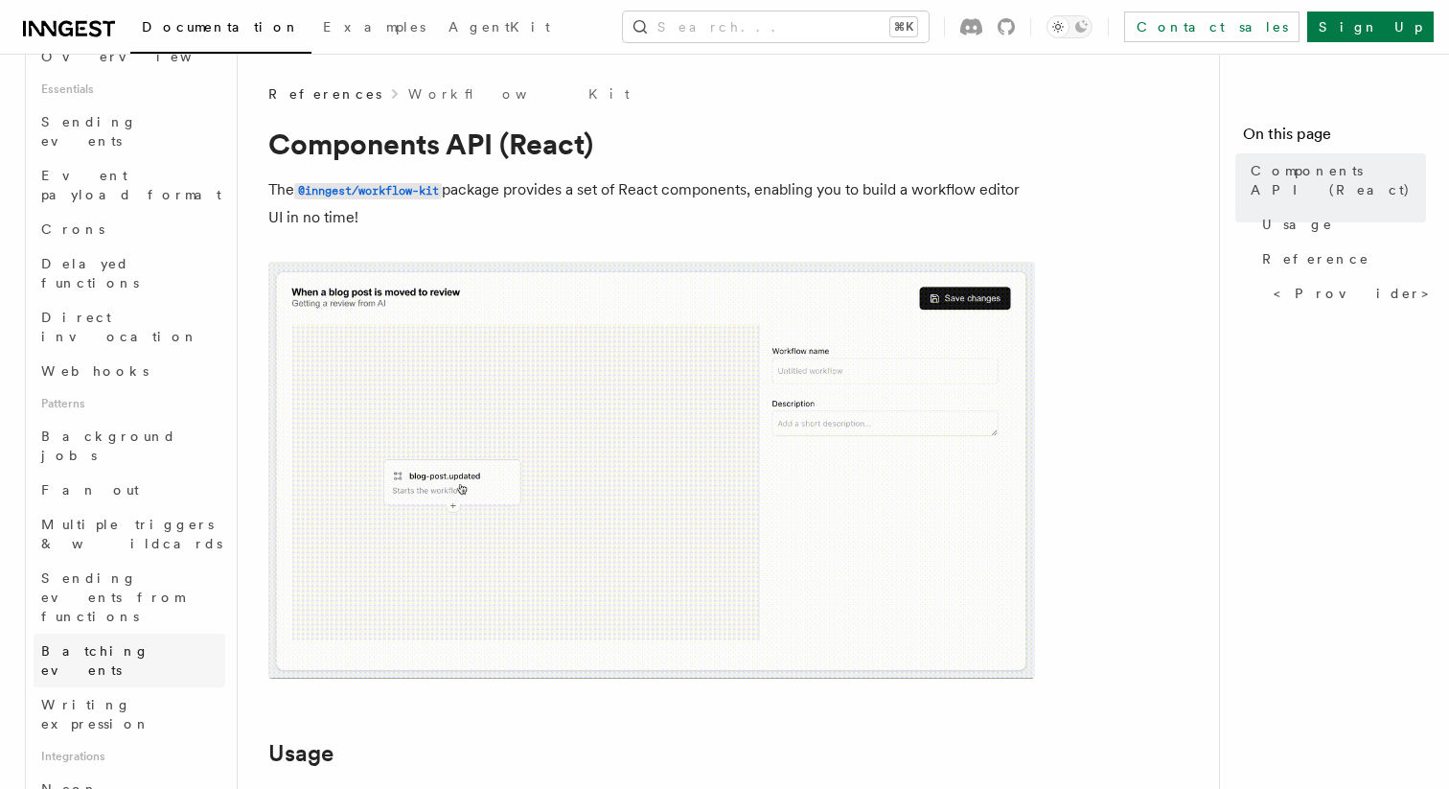
click at [155, 633] on link "Batching events" at bounding box center [130, 660] width 192 height 54
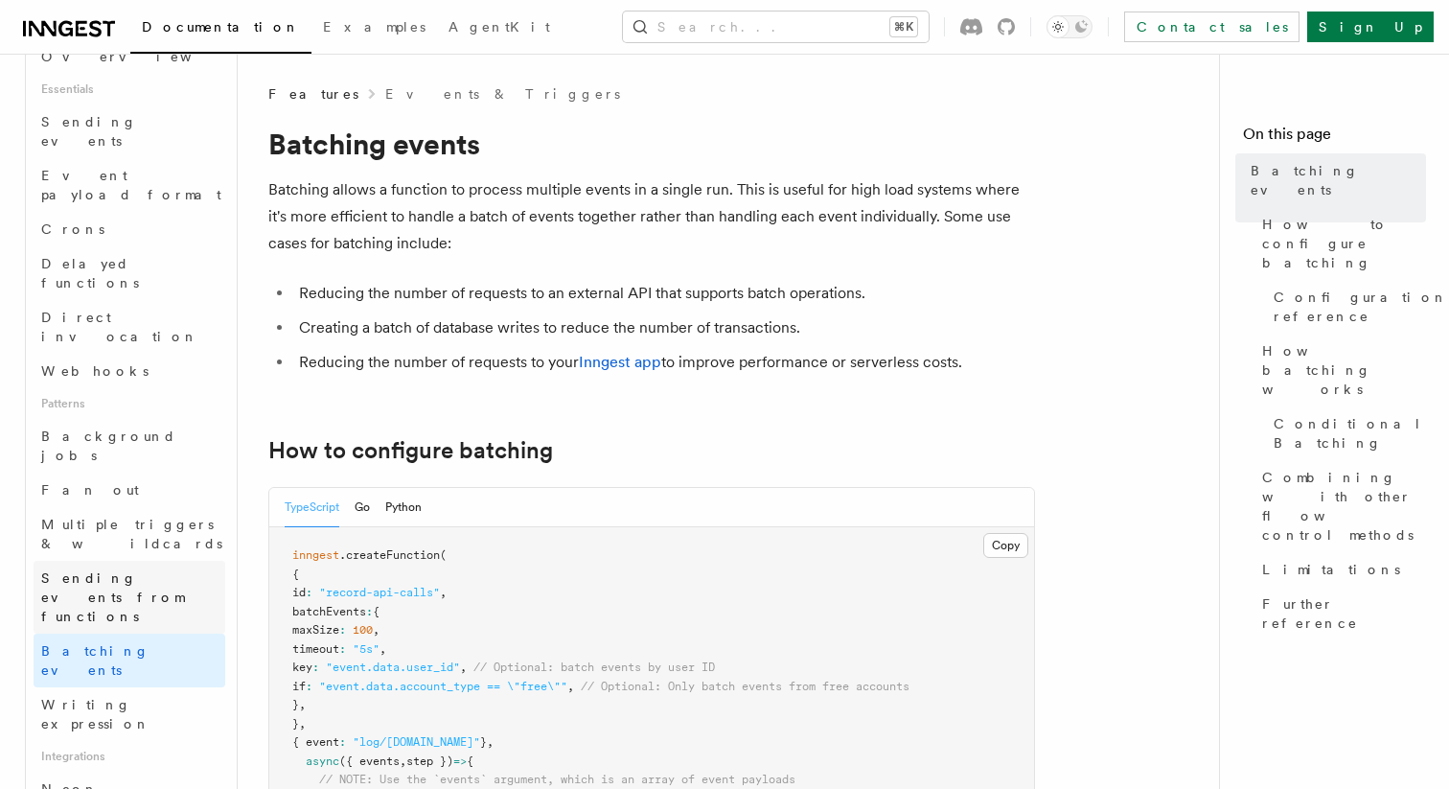
click at [178, 570] on span "Sending events from functions" at bounding box center [112, 597] width 143 height 54
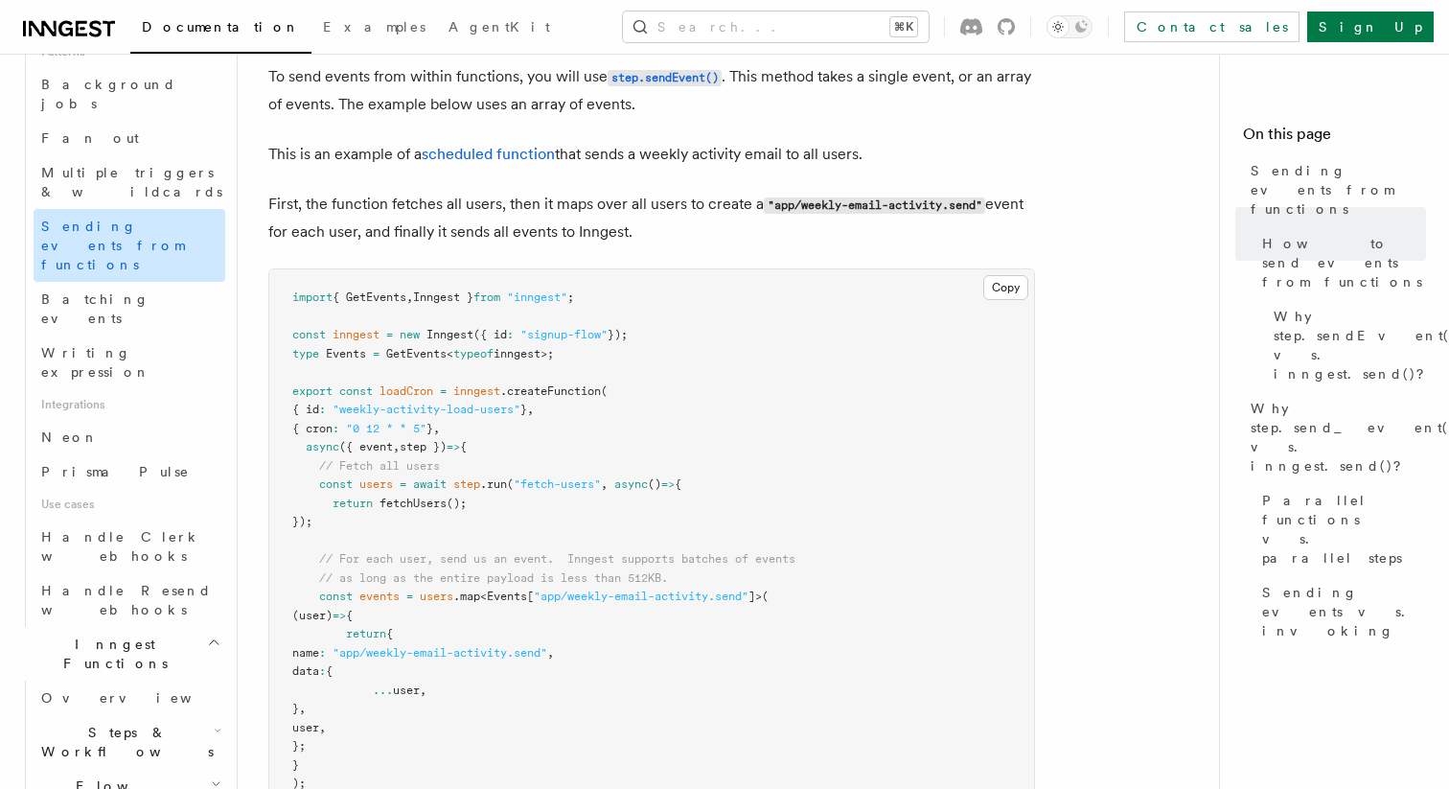
scroll to position [915, 0]
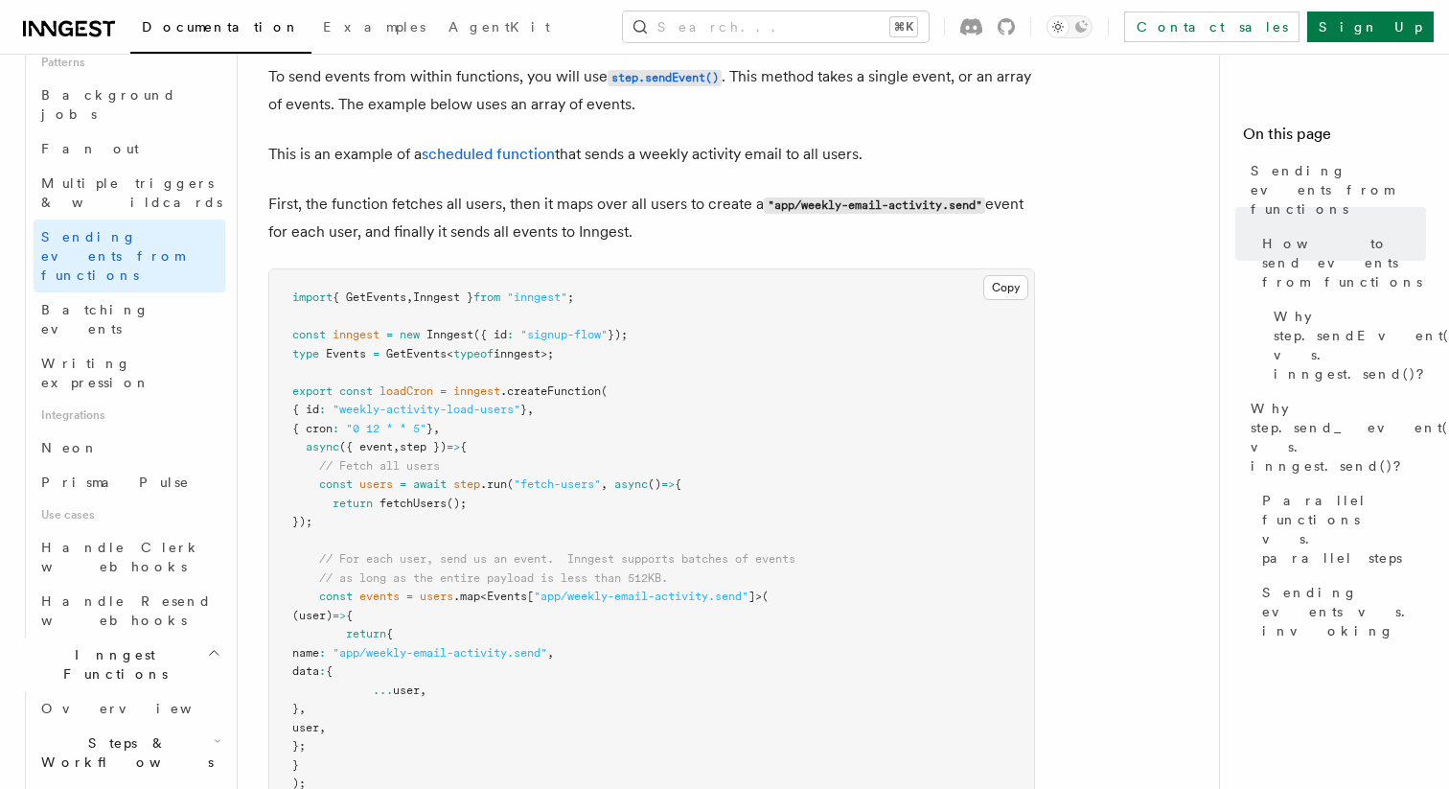
click at [152, 733] on span "Steps & Workflows" at bounding box center [124, 752] width 180 height 38
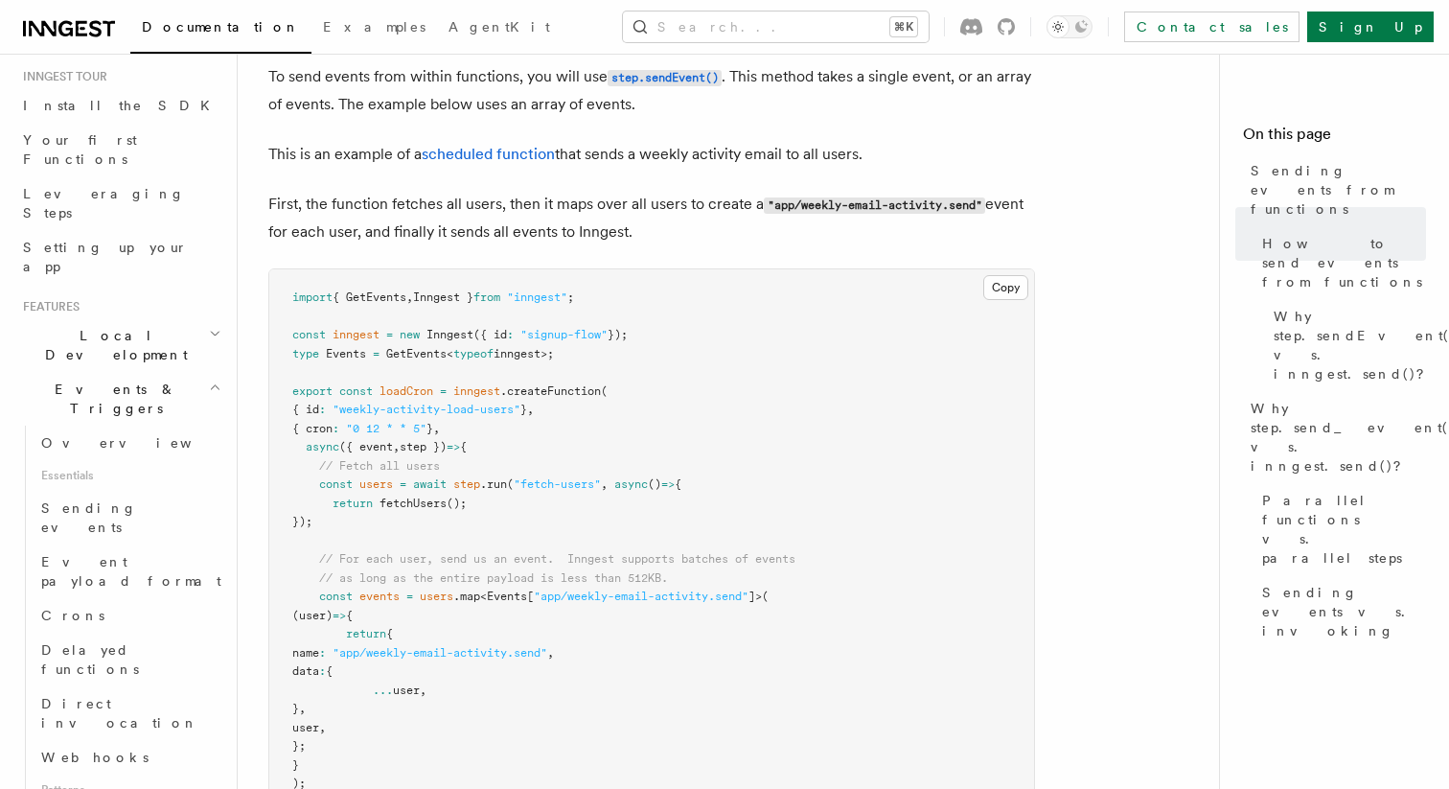
scroll to position [0, 0]
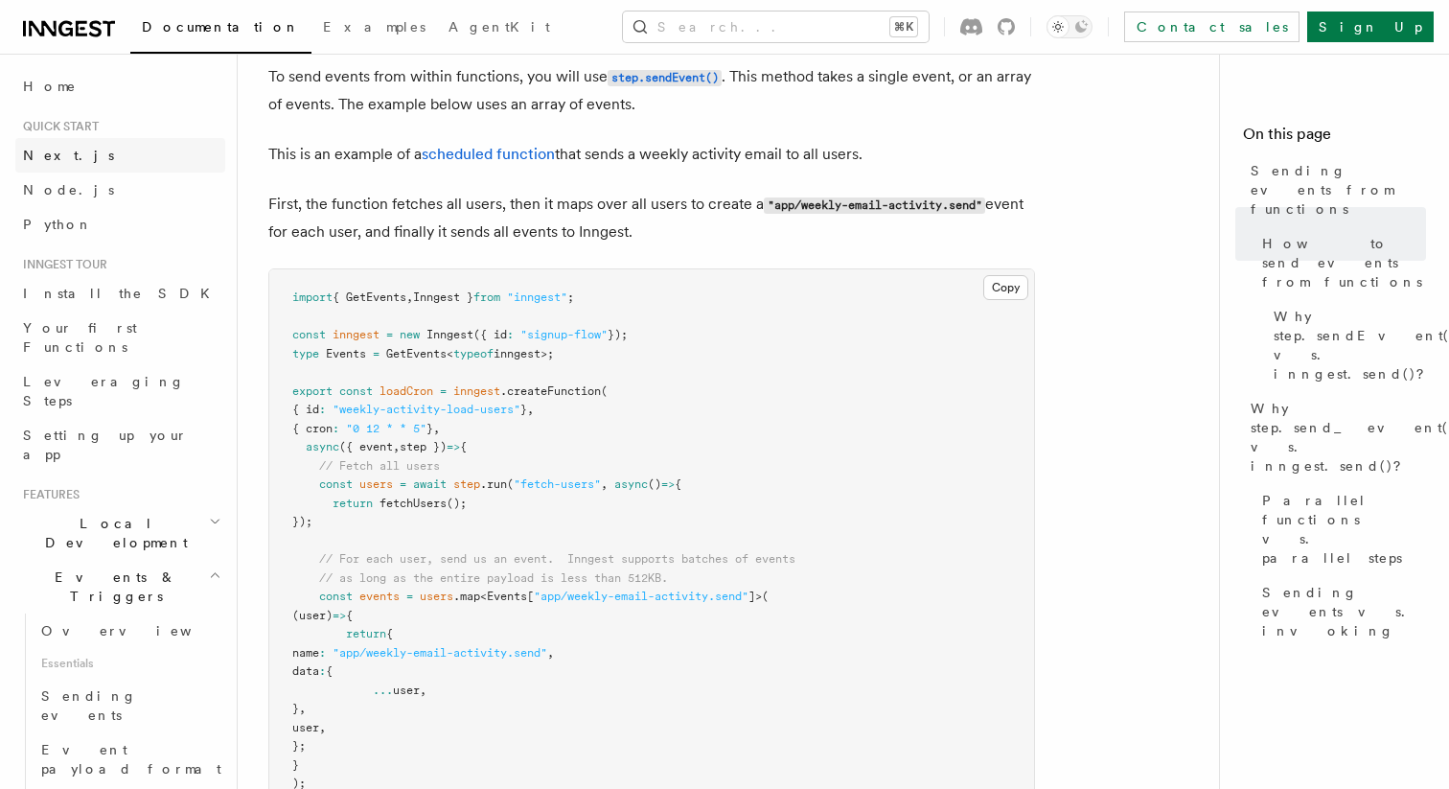
click at [133, 155] on link "Next.js" at bounding box center [120, 155] width 210 height 35
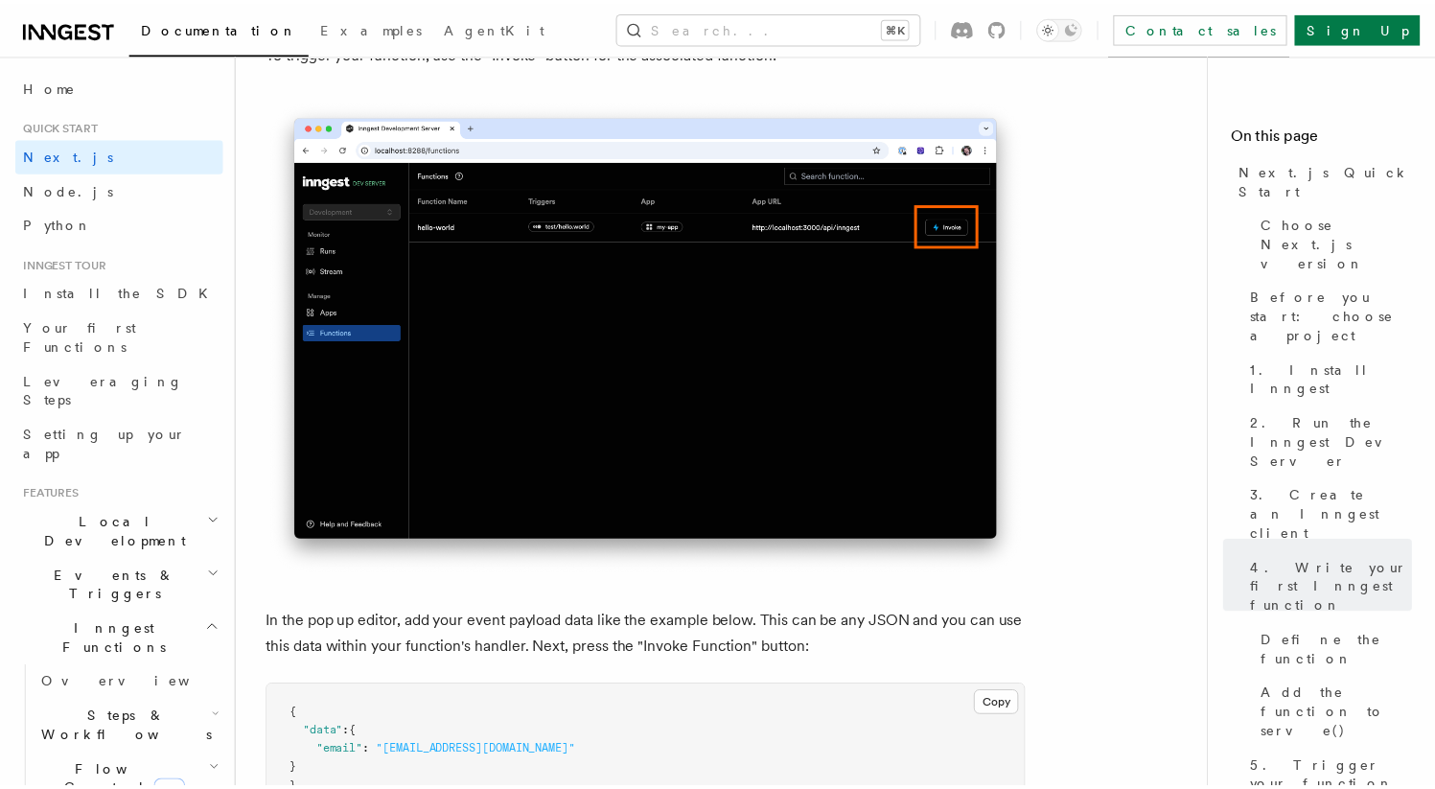
scroll to position [4749, 0]
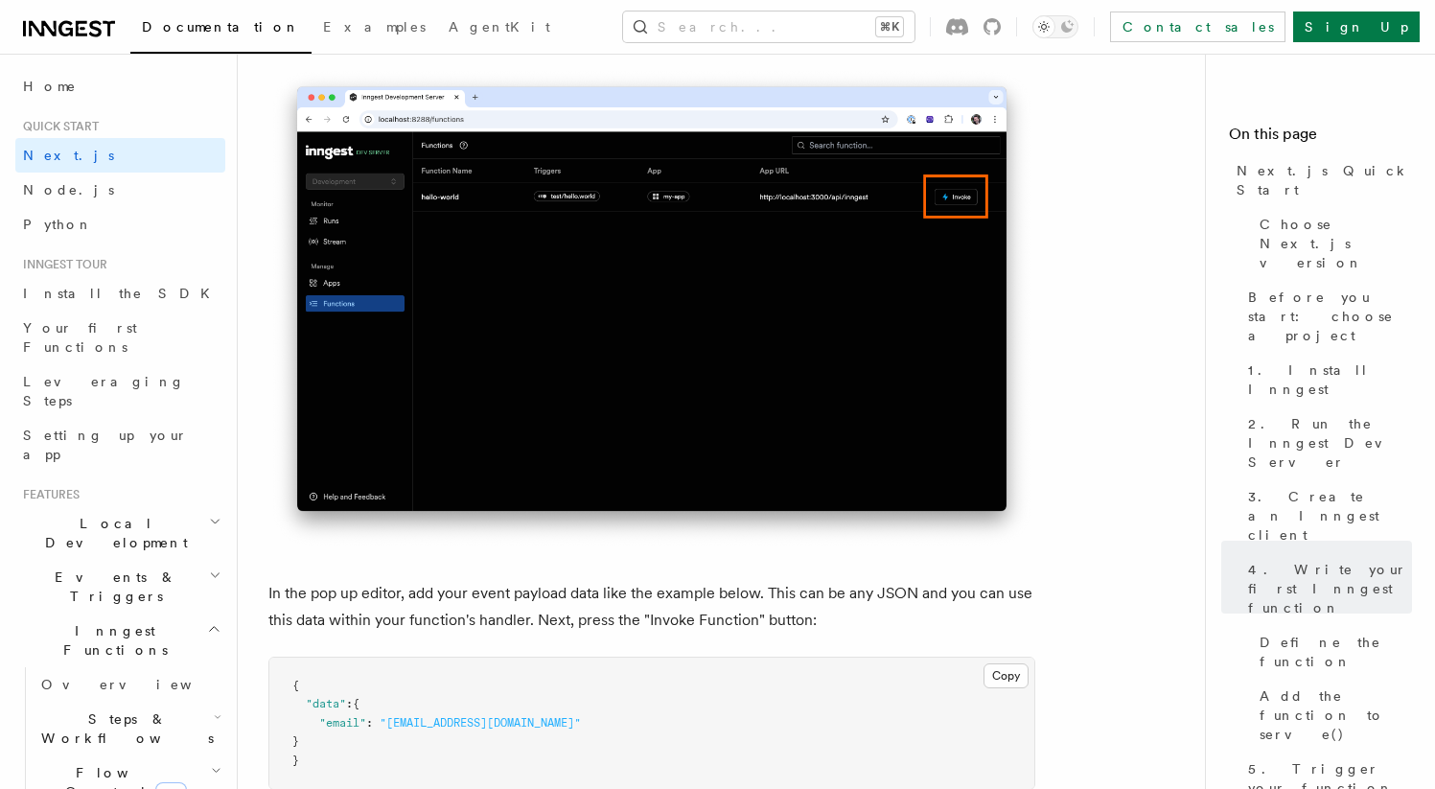
scroll to position [600, 0]
